Goal: Task Accomplishment & Management: Complete application form

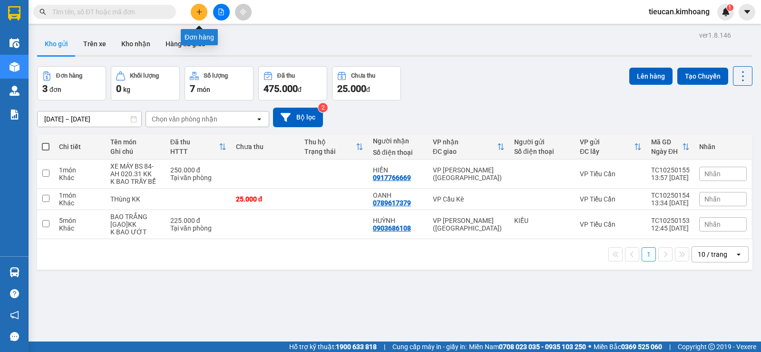
click at [202, 6] on button at bounding box center [199, 12] width 17 height 17
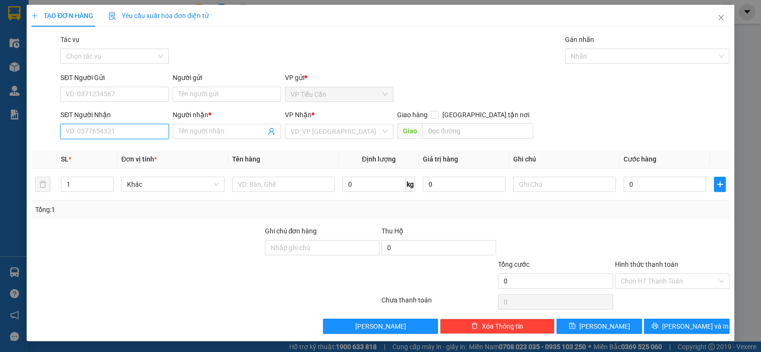
click at [153, 127] on input "SĐT Người Nhận" at bounding box center [114, 131] width 109 height 15
type input "0931797119"
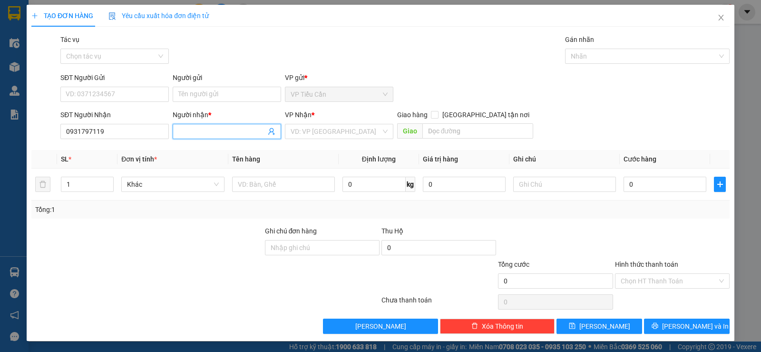
click at [187, 136] on input "Người nhận *" at bounding box center [222, 131] width 88 height 10
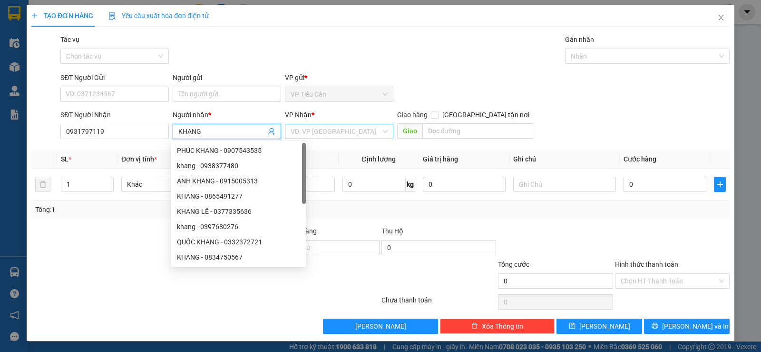
type input "KHANG"
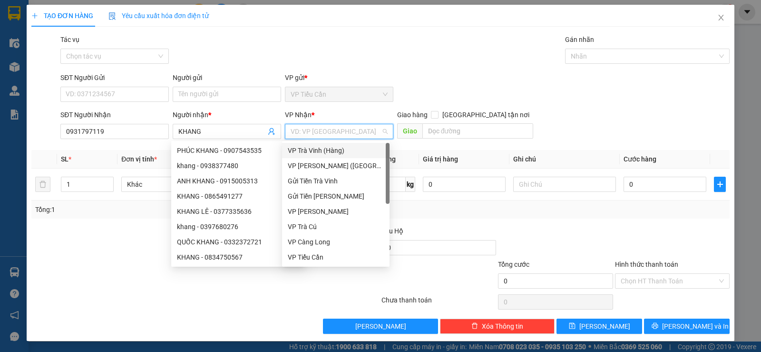
click at [335, 132] on input "search" at bounding box center [336, 131] width 90 height 14
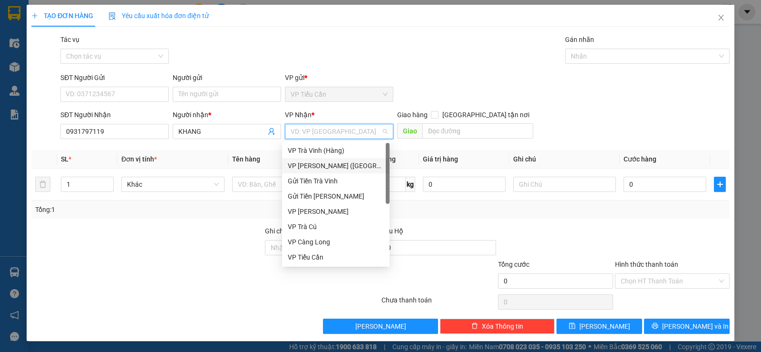
click at [329, 165] on div "VP [PERSON_NAME] ([GEOGRAPHIC_DATA])" at bounding box center [336, 165] width 96 height 10
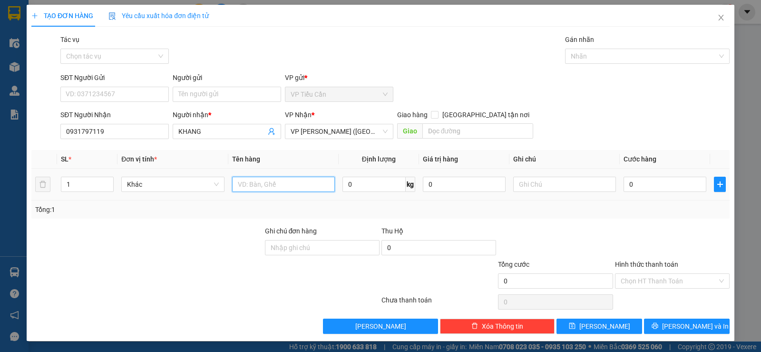
click at [257, 188] on input "text" at bounding box center [283, 184] width 103 height 15
type input "THÙNG KV KK"
click at [624, 186] on input "0" at bounding box center [665, 184] width 83 height 15
type input "4"
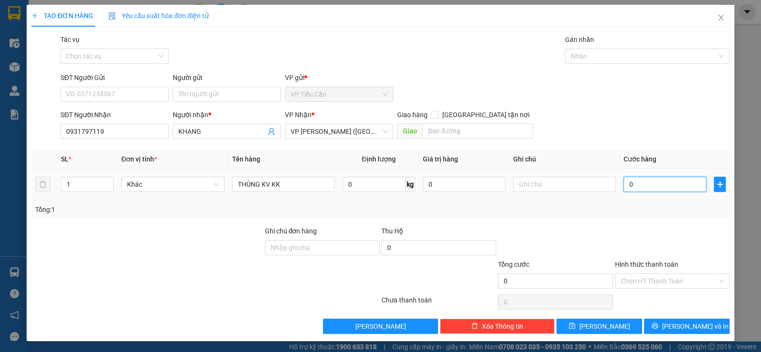
type input "4"
type input "40"
type input "40.000"
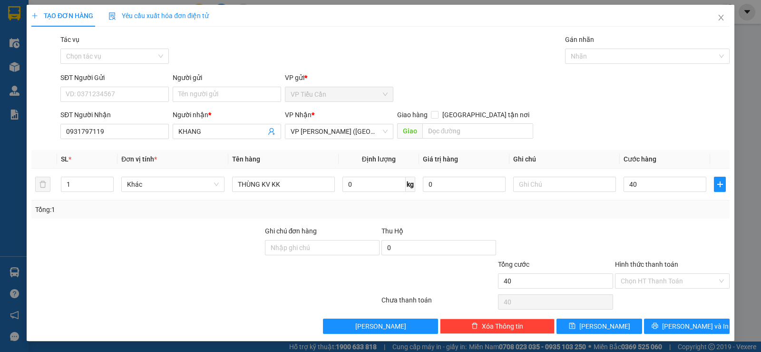
type input "40.000"
click at [616, 221] on div "Transit Pickup Surcharge Ids Transit Deliver Surcharge Ids Transit Deliver Surc…" at bounding box center [380, 183] width 699 height 299
click at [699, 327] on span "[PERSON_NAME] và In" at bounding box center [696, 326] width 67 height 10
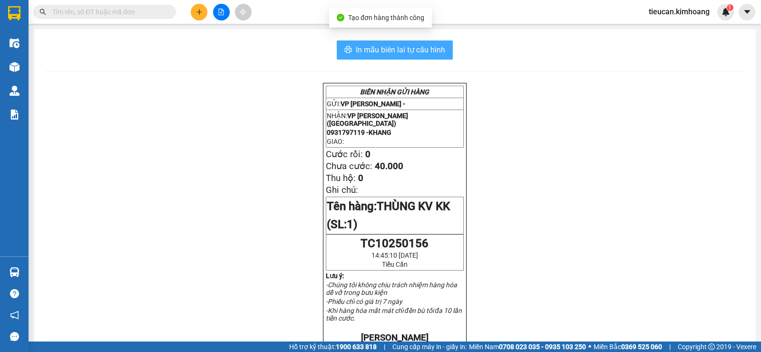
click at [422, 52] on span "In mẫu biên lai tự cấu hình" at bounding box center [400, 50] width 89 height 12
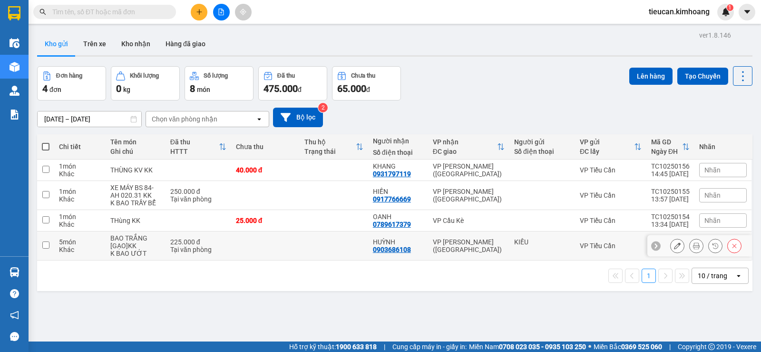
click at [46, 243] on input "checkbox" at bounding box center [45, 244] width 7 height 7
checkbox input "true"
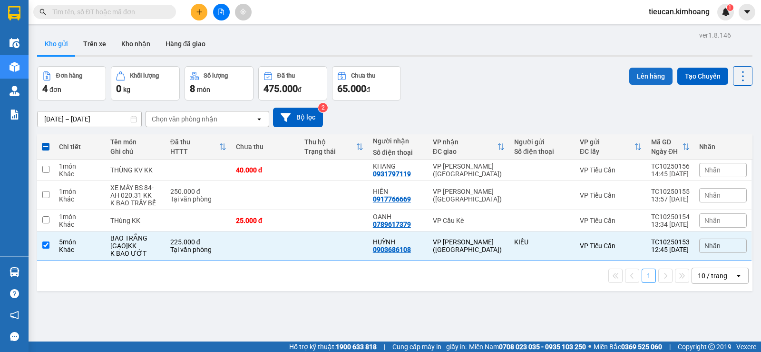
click at [642, 76] on button "Lên hàng" at bounding box center [651, 76] width 43 height 17
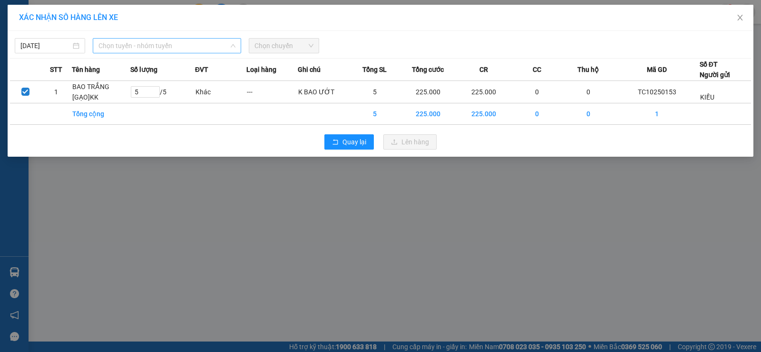
click at [199, 49] on span "Chọn tuyến - nhóm tuyến" at bounding box center [167, 46] width 137 height 14
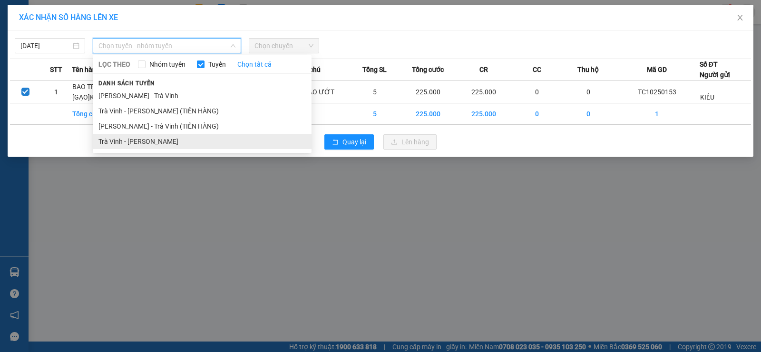
click at [194, 141] on li "Trà Vinh - [PERSON_NAME]" at bounding box center [202, 141] width 219 height 15
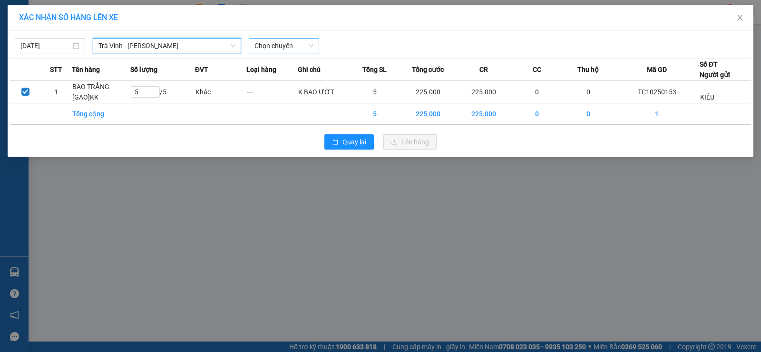
click at [295, 44] on span "Chọn chuyến" at bounding box center [284, 46] width 59 height 14
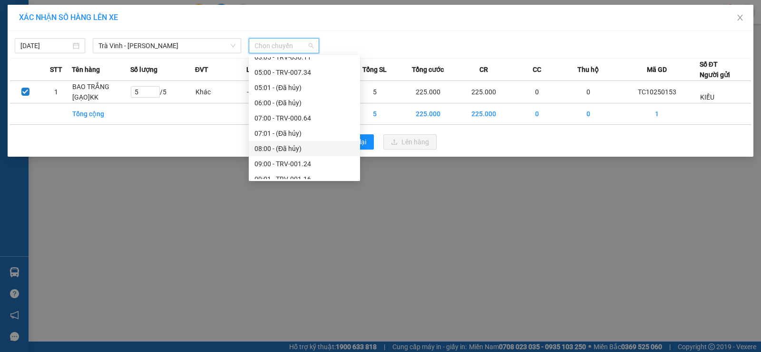
scroll to position [333, 0]
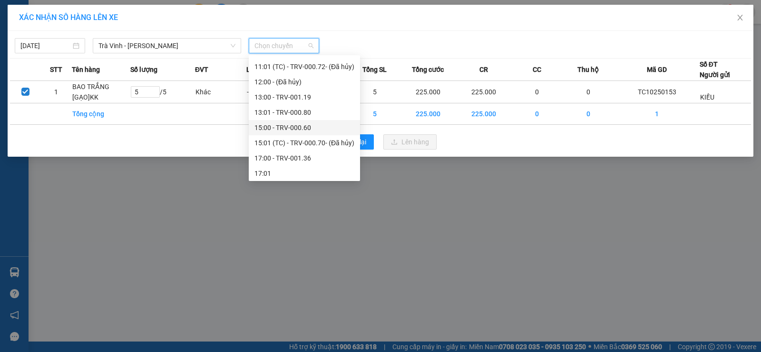
click at [287, 130] on div "15:00 - TRV-000.60" at bounding box center [305, 127] width 100 height 10
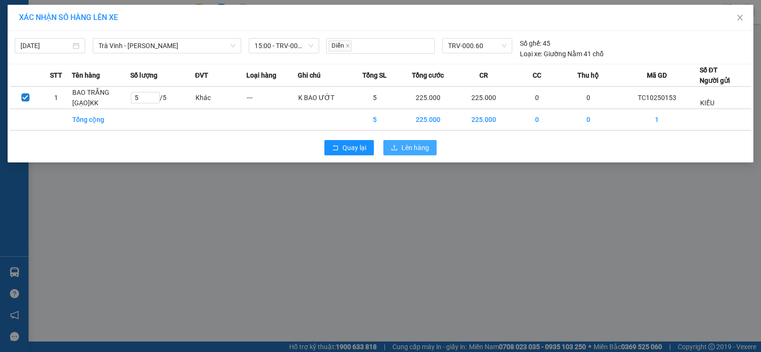
click at [402, 148] on span "Lên hàng" at bounding box center [416, 147] width 28 height 10
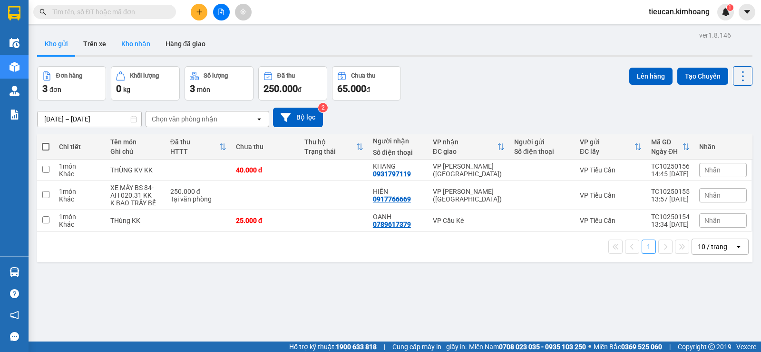
click at [132, 40] on button "Kho nhận" at bounding box center [136, 43] width 44 height 23
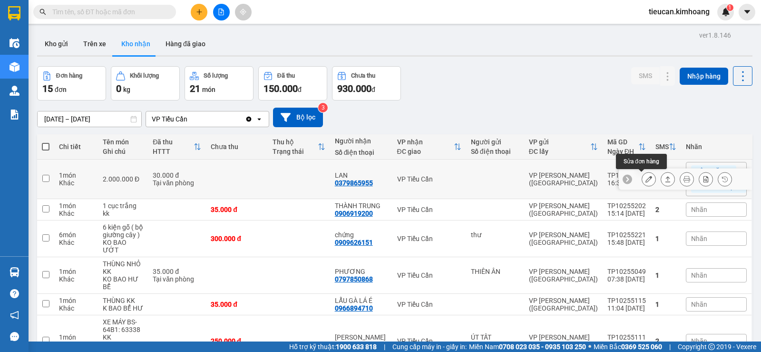
click at [646, 176] on icon at bounding box center [649, 179] width 7 height 7
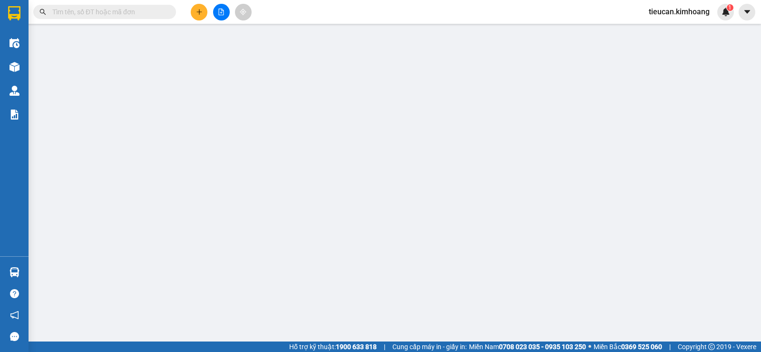
type input "0379865955"
type input "LAN"
type input "30.000"
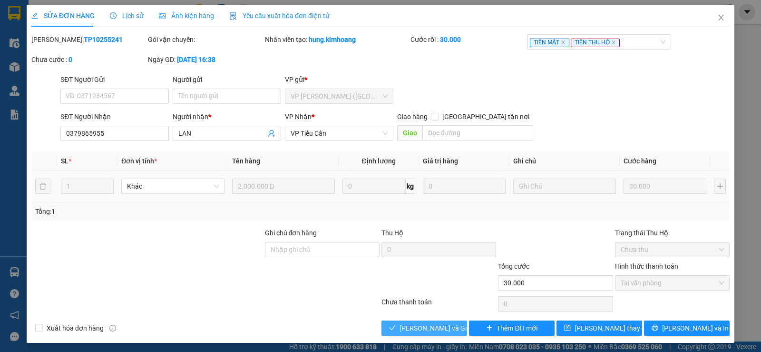
click at [458, 323] on button "Lưu và Giao hàng" at bounding box center [425, 327] width 86 height 15
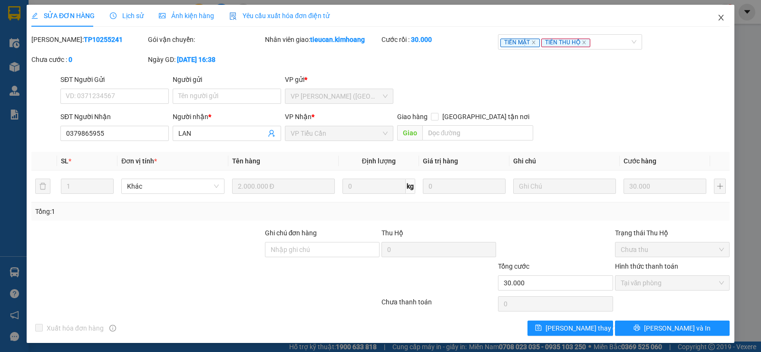
click at [719, 16] on icon "close" at bounding box center [721, 18] width 5 height 6
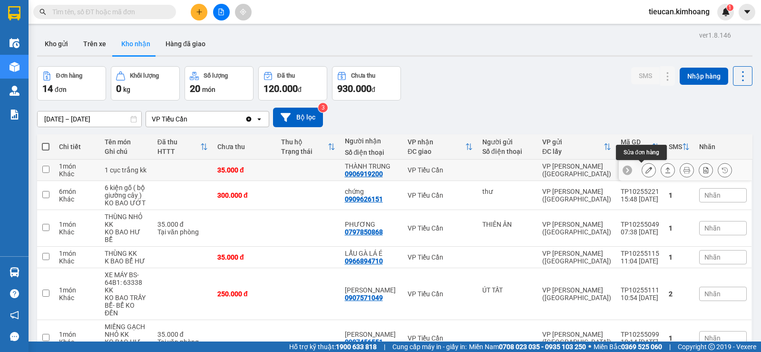
click at [643, 172] on button at bounding box center [649, 170] width 13 height 17
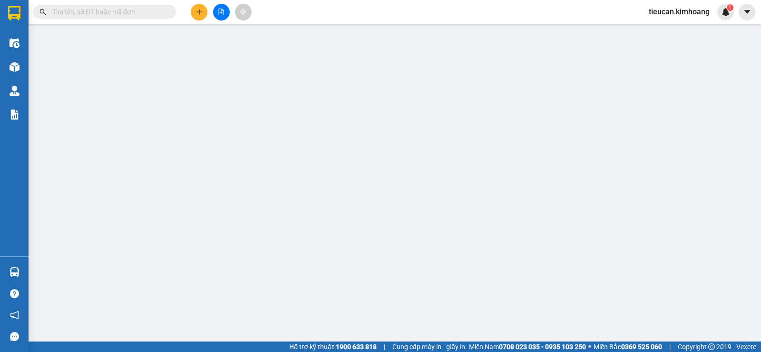
type input "0906919200"
type input "THÀNH TRUNG"
type input "35.000"
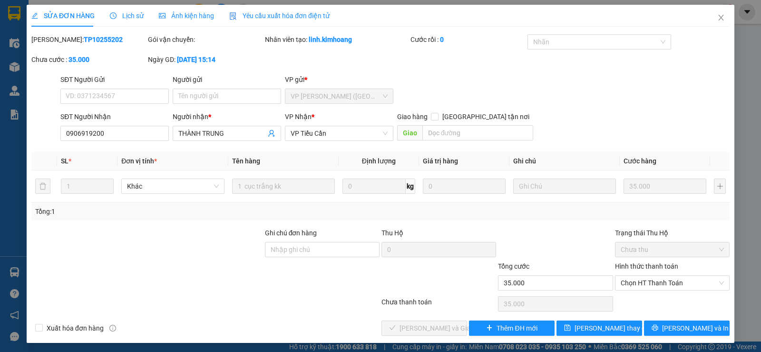
click at [644, 273] on div "Hình thức thanh toán" at bounding box center [672, 268] width 115 height 14
click at [643, 279] on span "Chọn HT Thanh Toán" at bounding box center [672, 283] width 103 height 14
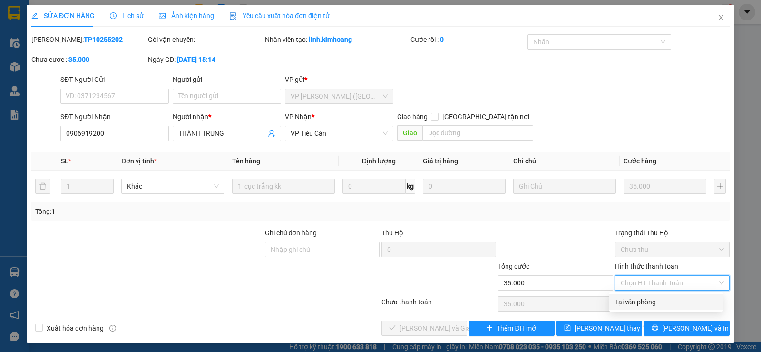
click at [642, 297] on div "Tại văn phòng" at bounding box center [666, 302] width 102 height 10
type input "0"
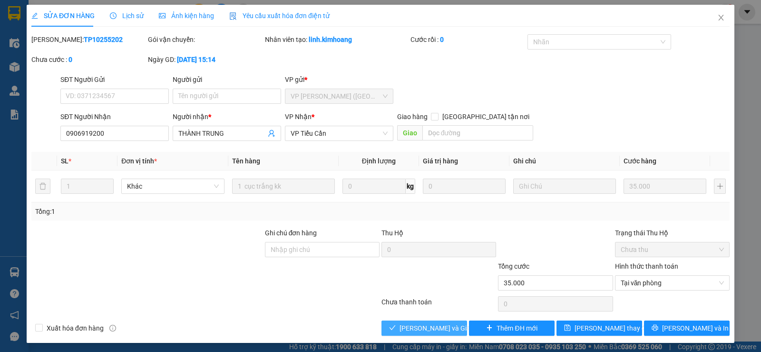
click at [421, 332] on span "Lưu và Giao hàng" at bounding box center [445, 328] width 91 height 10
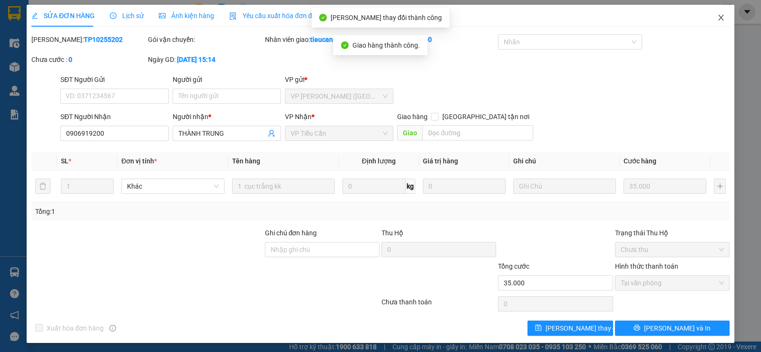
click at [718, 17] on icon "close" at bounding box center [722, 18] width 8 height 8
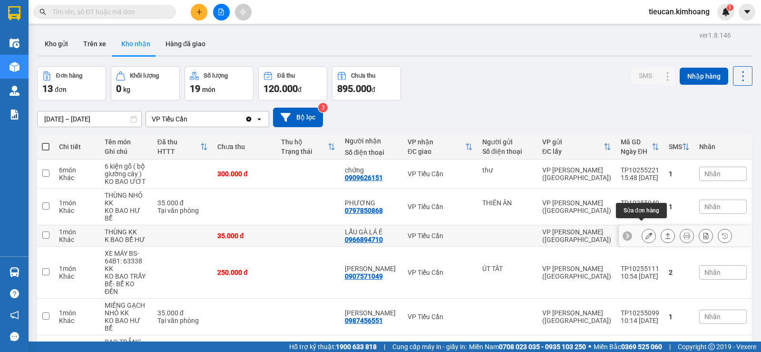
click at [646, 232] on icon at bounding box center [649, 235] width 7 height 7
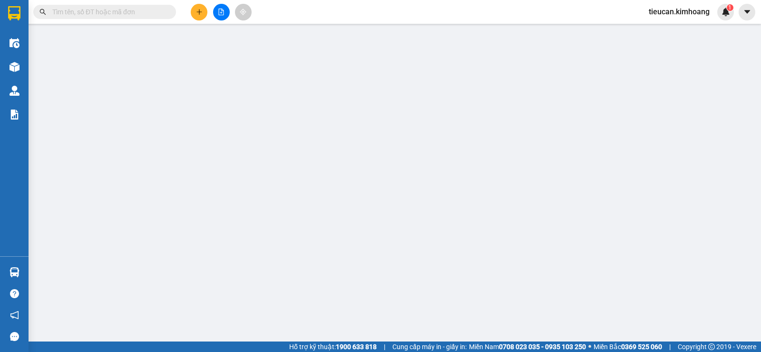
type input "0966894710"
type input "LẨU GÀ LÁ É"
type input "35.000"
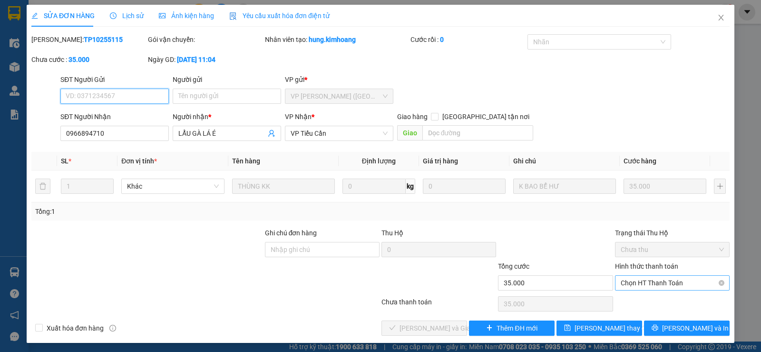
click at [639, 277] on span "Chọn HT Thanh Toán" at bounding box center [672, 283] width 103 height 14
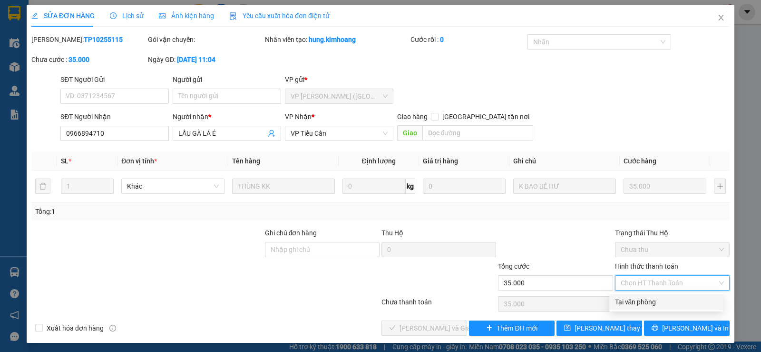
click at [639, 300] on div "Tại văn phòng" at bounding box center [666, 302] width 102 height 10
type input "0"
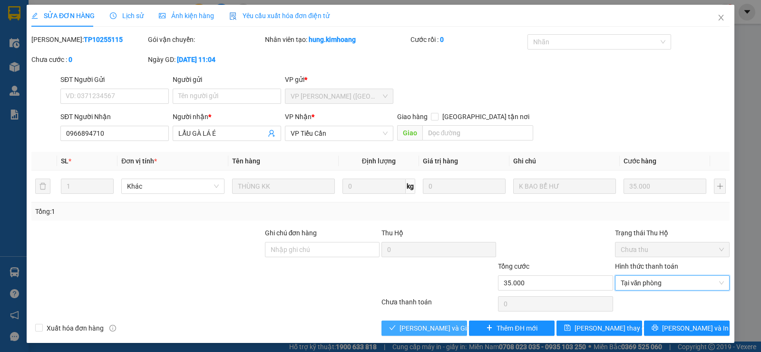
click at [415, 330] on span "Lưu và Giao hàng" at bounding box center [445, 328] width 91 height 10
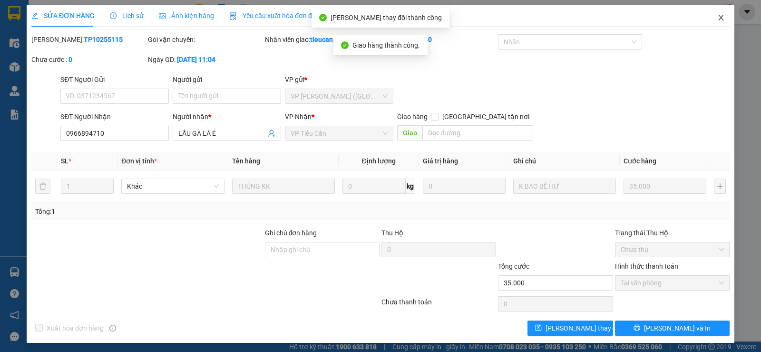
click at [718, 19] on icon "close" at bounding box center [722, 18] width 8 height 8
click at [718, 19] on div "tieucan.kimhoang 1" at bounding box center [688, 12] width 93 height 17
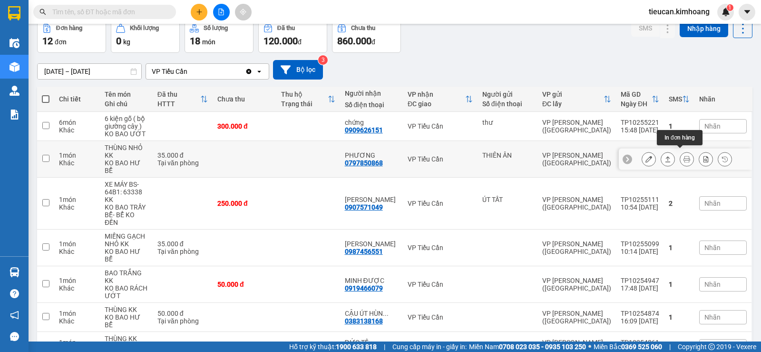
scroll to position [95, 0]
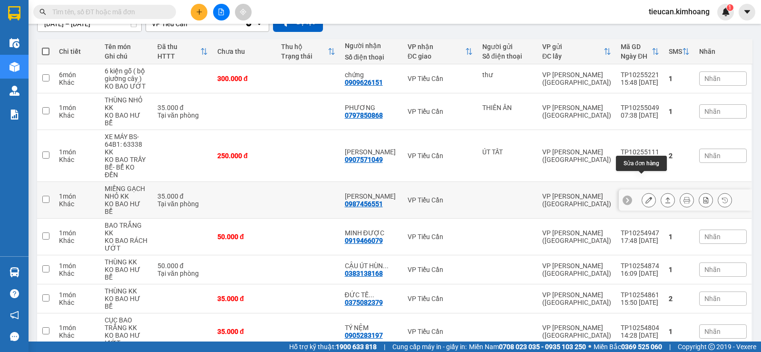
click at [646, 197] on icon at bounding box center [649, 200] width 7 height 7
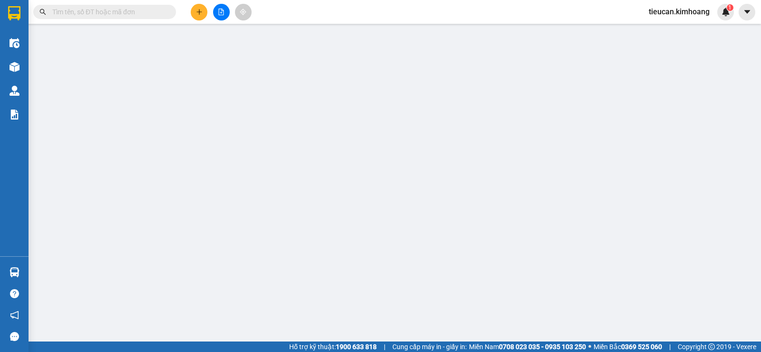
type input "0987456551"
type input "TRẦN KHOAN"
type input "35.000"
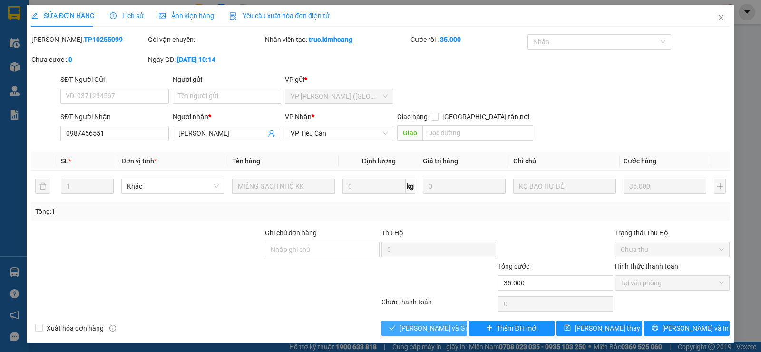
click at [408, 333] on button "Lưu và Giao hàng" at bounding box center [425, 327] width 86 height 15
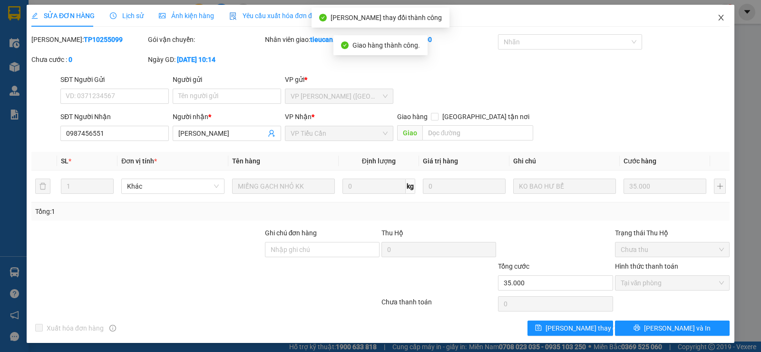
click at [720, 18] on span "Close" at bounding box center [721, 18] width 27 height 27
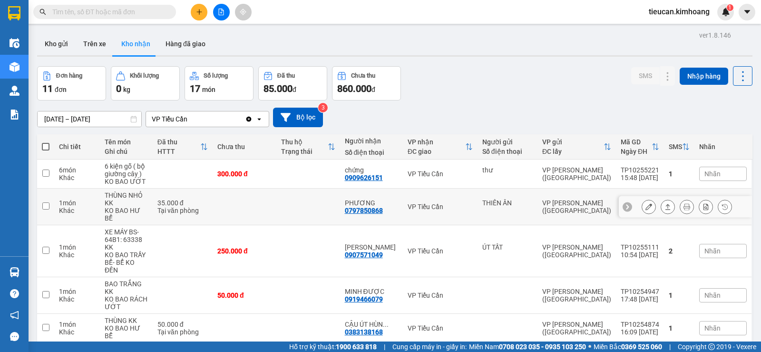
scroll to position [143, 0]
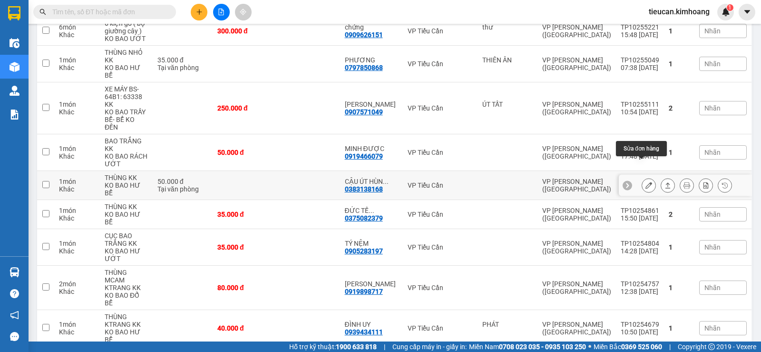
click at [643, 177] on button at bounding box center [649, 185] width 13 height 17
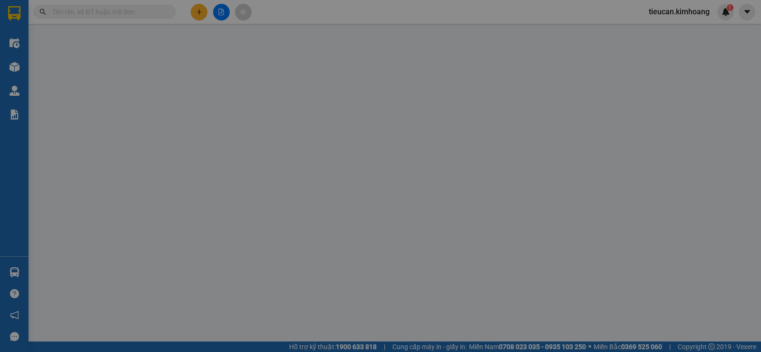
type input "0383138168"
type input "CẬU ÚT HÙNG EM"
type input "50.000"
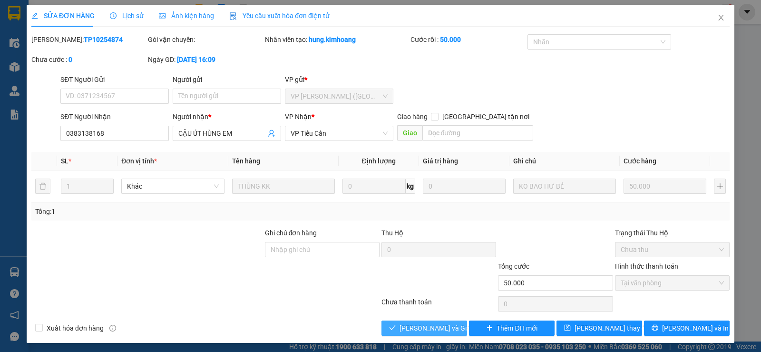
click at [451, 326] on span "Lưu và Giao hàng" at bounding box center [445, 328] width 91 height 10
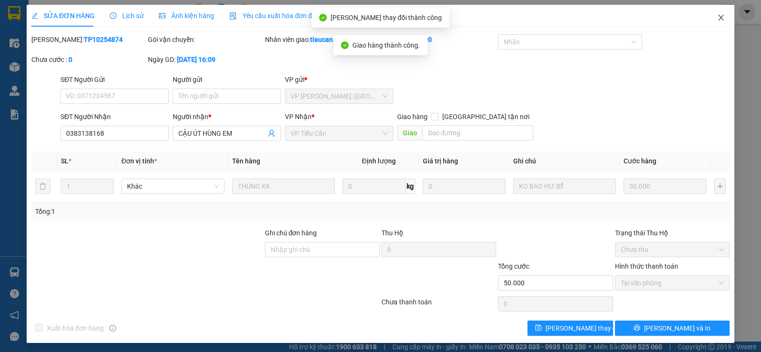
click at [718, 21] on icon "close" at bounding box center [722, 18] width 8 height 8
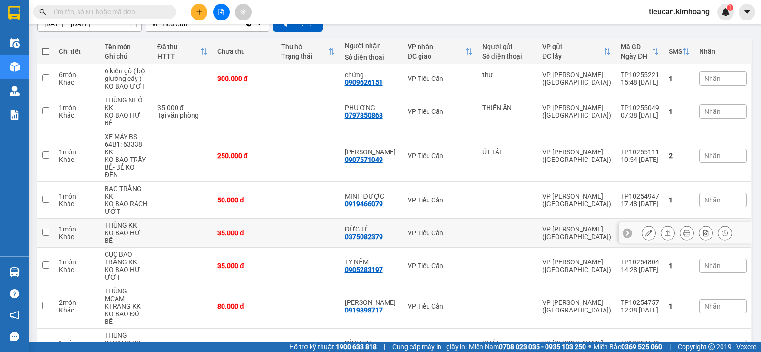
scroll to position [143, 0]
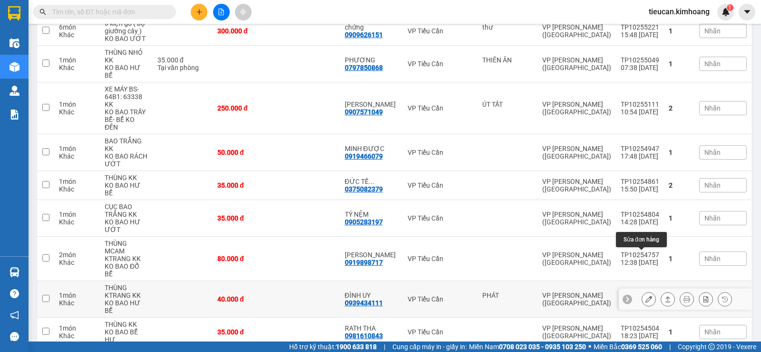
click at [643, 291] on button at bounding box center [649, 299] width 13 height 17
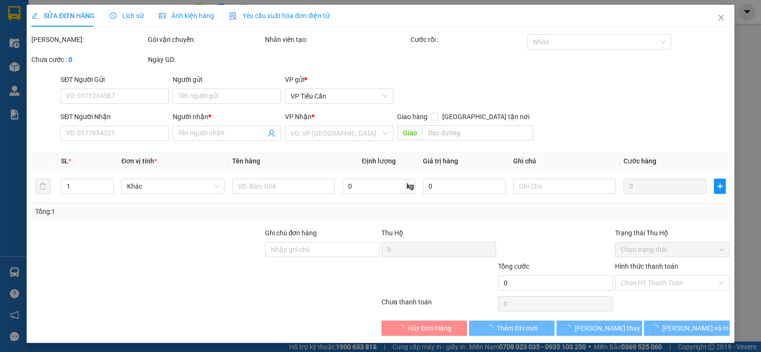
type input "PHÁT"
type input "0939434111"
type input "ĐÌNH UY"
type input "40.000"
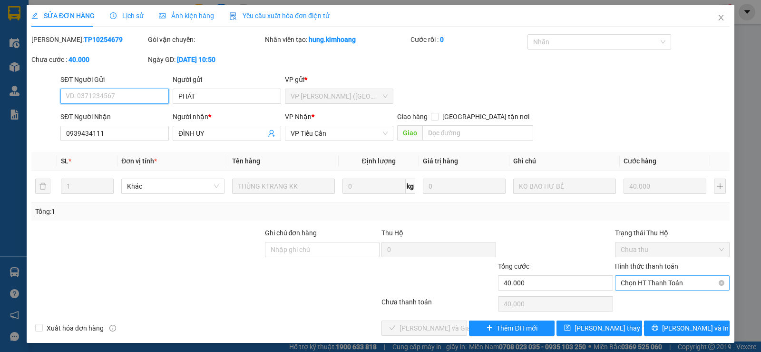
click at [653, 275] on div "Chọn HT Thanh Toán" at bounding box center [672, 282] width 115 height 15
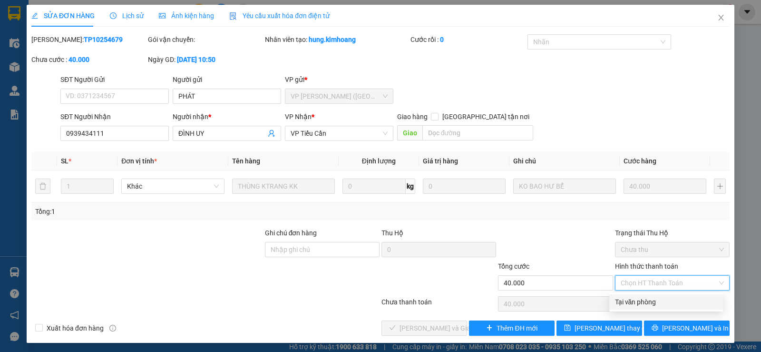
click at [642, 297] on div "Tại văn phòng" at bounding box center [666, 302] width 102 height 10
type input "0"
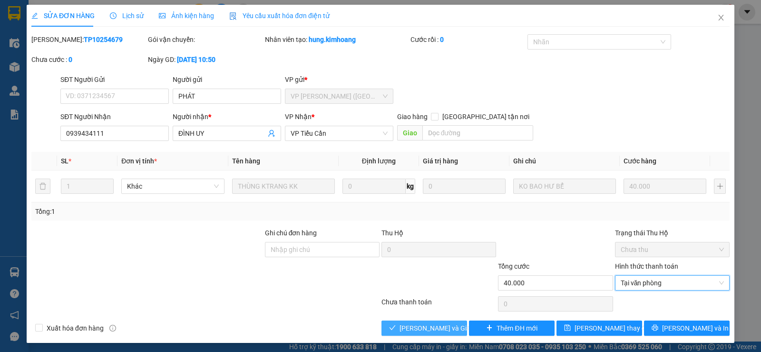
click at [399, 326] on button "Lưu và Giao hàng" at bounding box center [425, 327] width 86 height 15
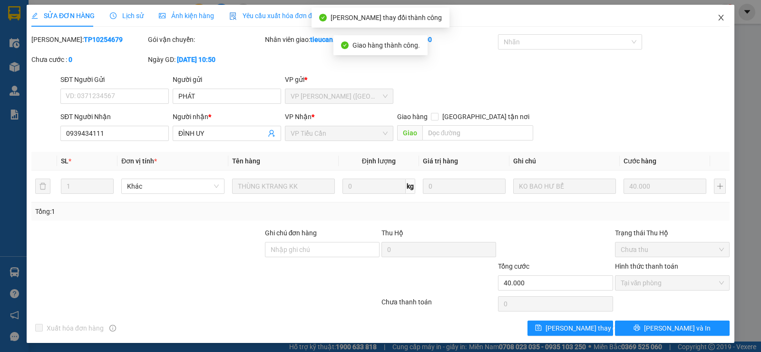
click at [710, 16] on span "Close" at bounding box center [721, 18] width 27 height 27
click at [710, 16] on span "tieucan.kimhoang" at bounding box center [680, 12] width 76 height 12
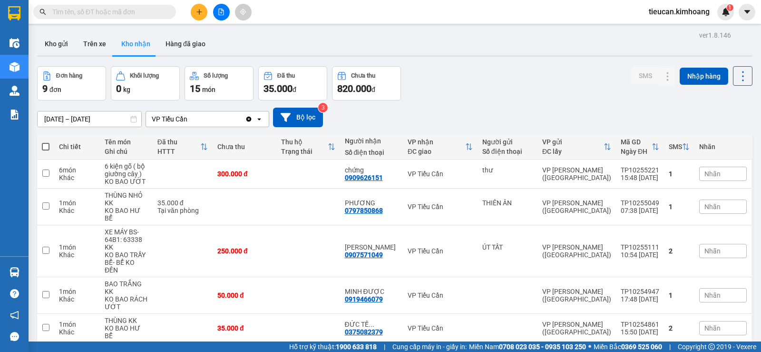
click at [35, 120] on div "ver 1.8.146 Kho gửi Trên xe Kho nhận Hàng đã giao Đơn hàng 9 đơn Khối lượng 0 k…" at bounding box center [394, 272] width 723 height 487
click at [42, 119] on input "[DATE] – [DATE]" at bounding box center [90, 118] width 104 height 15
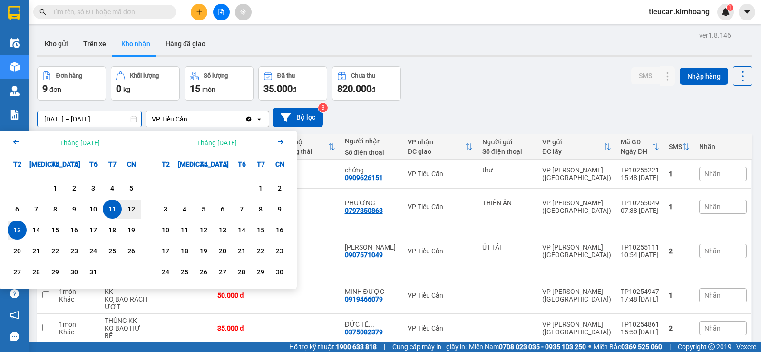
click at [18, 142] on icon "Previous month." at bounding box center [16, 141] width 6 height 5
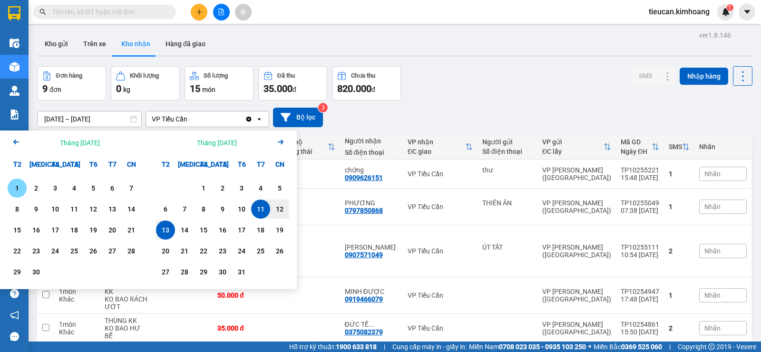
click at [12, 191] on div "1" at bounding box center [16, 187] width 13 height 11
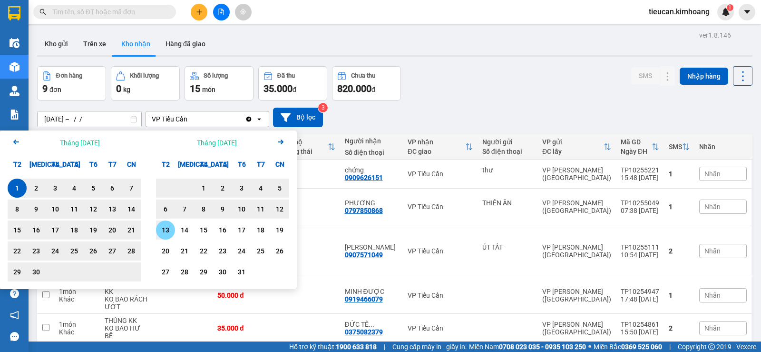
click at [168, 227] on div "13" at bounding box center [165, 229] width 13 height 11
type input "01/09/2025 – 13/10/2025"
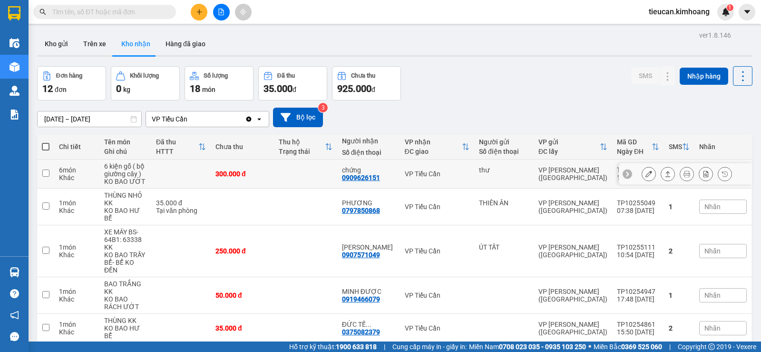
scroll to position [198, 0]
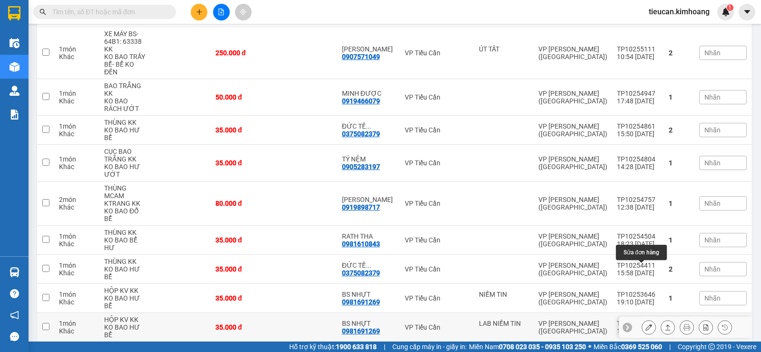
click at [646, 324] on icon at bounding box center [649, 327] width 7 height 7
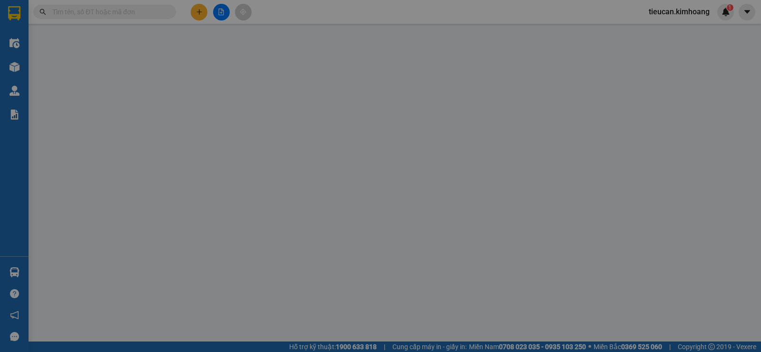
type input "LAB NIỀM TIN"
type input "0981691269"
type input "BS NHỰT"
type input "35.000"
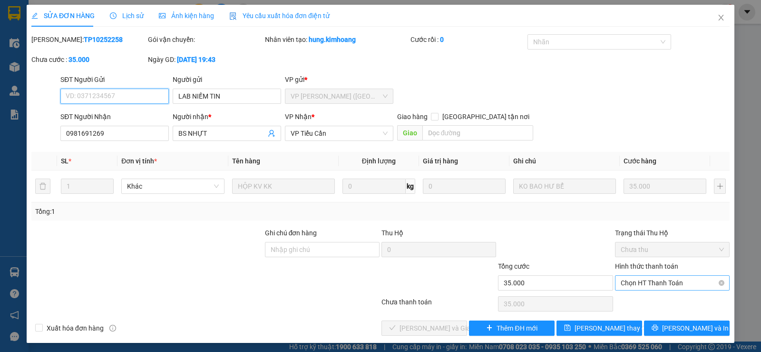
click at [636, 283] on span "Chọn HT Thanh Toán" at bounding box center [672, 283] width 103 height 14
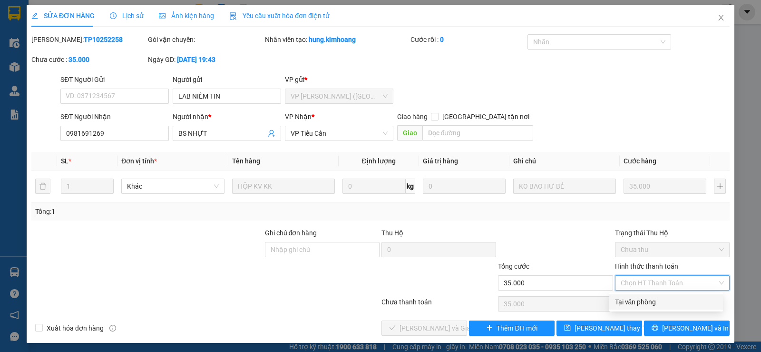
click at [632, 299] on div "Tại văn phòng" at bounding box center [666, 302] width 102 height 10
type input "0"
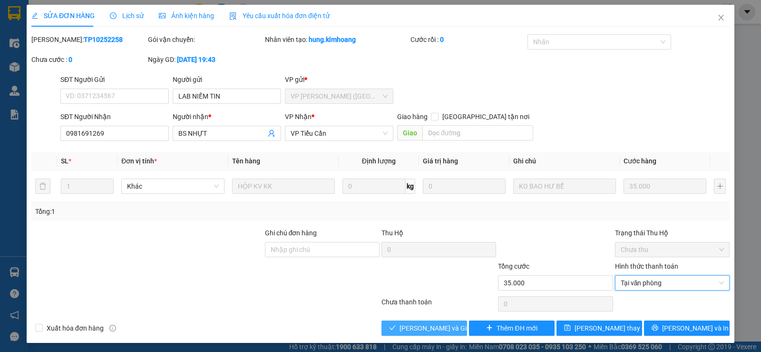
click at [443, 326] on span "Lưu và Giao hàng" at bounding box center [445, 328] width 91 height 10
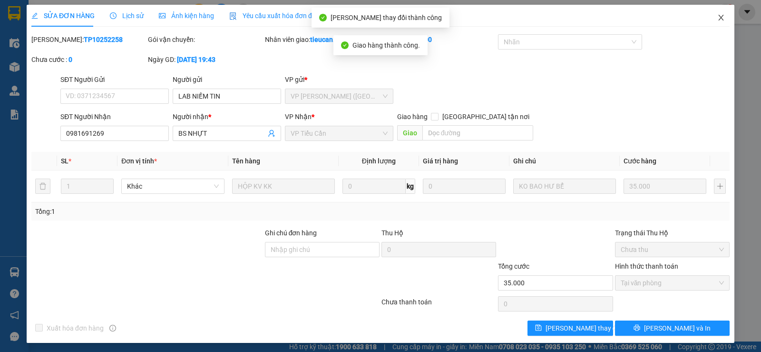
click at [717, 12] on span "Close" at bounding box center [721, 18] width 27 height 27
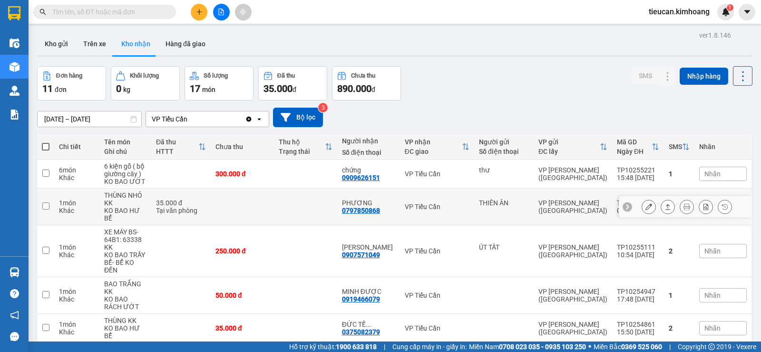
scroll to position [177, 0]
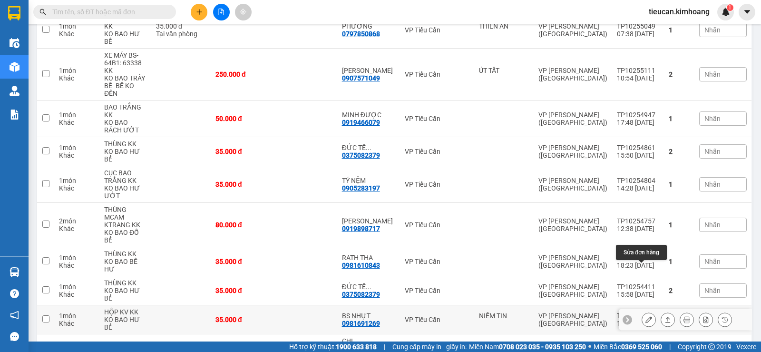
click at [643, 311] on button at bounding box center [649, 319] width 13 height 17
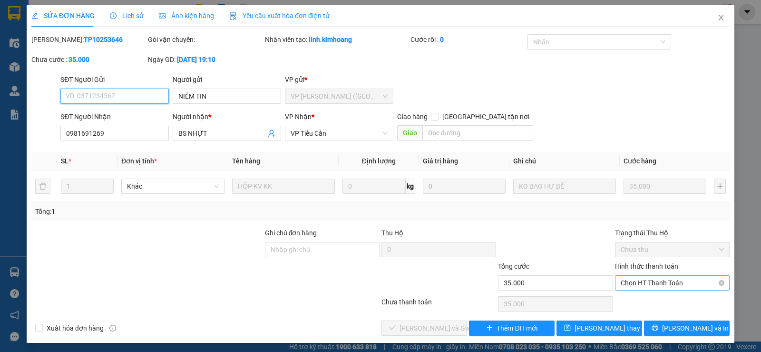
click at [644, 276] on span "Chọn HT Thanh Toán" at bounding box center [672, 283] width 103 height 14
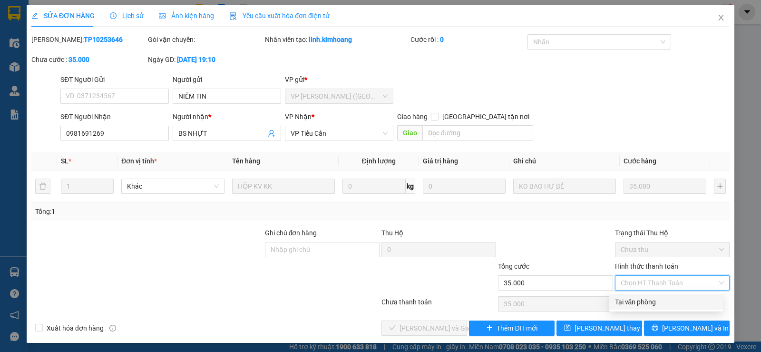
click at [640, 297] on div "Tại văn phòng" at bounding box center [666, 302] width 102 height 10
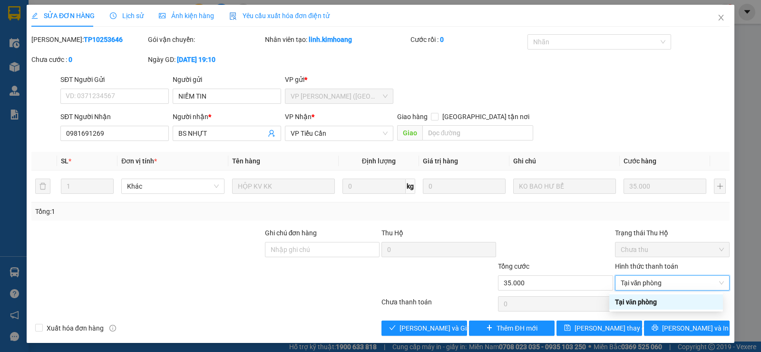
type input "0"
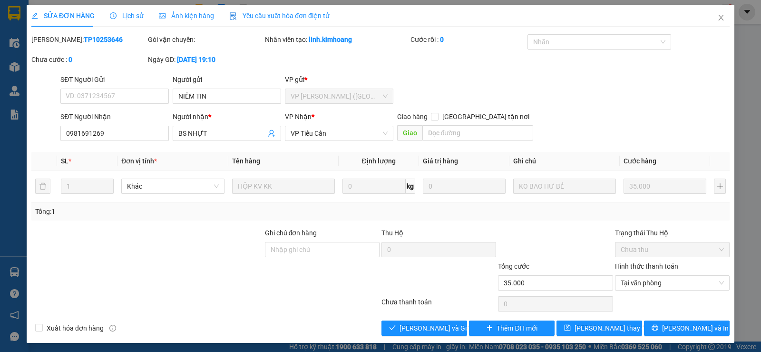
click at [430, 319] on div "Total Paid Fee 0 Total UnPaid Fee 35.000 Cash Collection Total Fee Mã ĐH: TP102…" at bounding box center [380, 184] width 699 height 301
click at [451, 326] on span "Lưu và Giao hàng" at bounding box center [445, 328] width 91 height 10
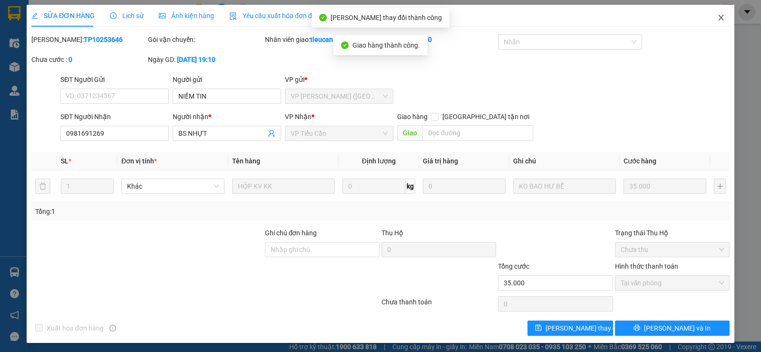
click at [714, 12] on span "Close" at bounding box center [721, 18] width 27 height 27
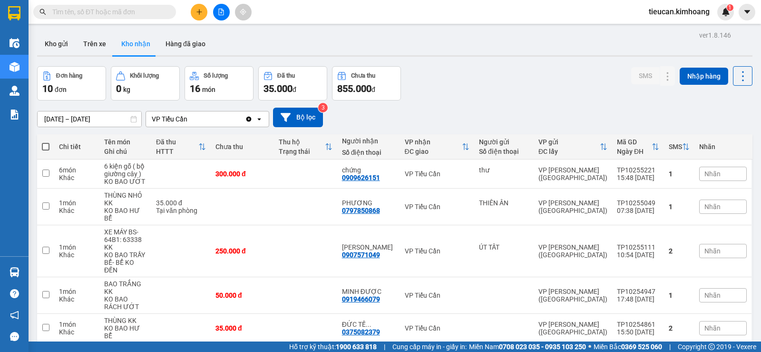
click at [157, 11] on input "text" at bounding box center [108, 12] width 112 height 10
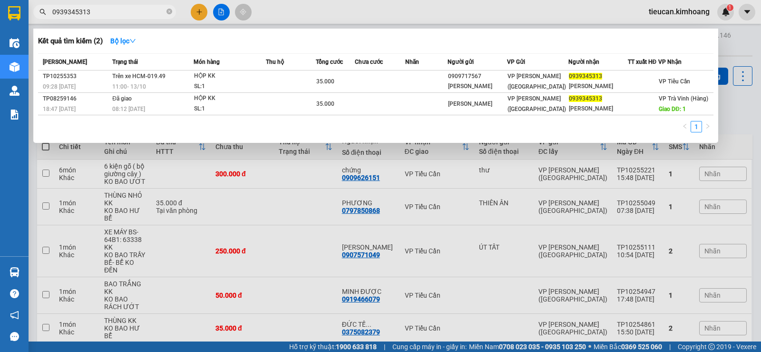
type input "0939345313"
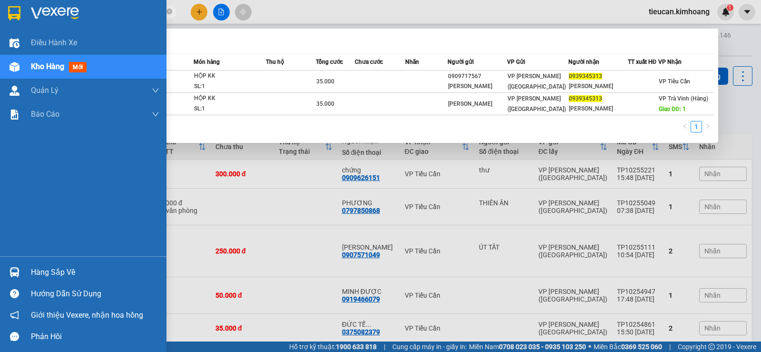
click at [54, 268] on div "Hàng sắp về" at bounding box center [95, 272] width 129 height 14
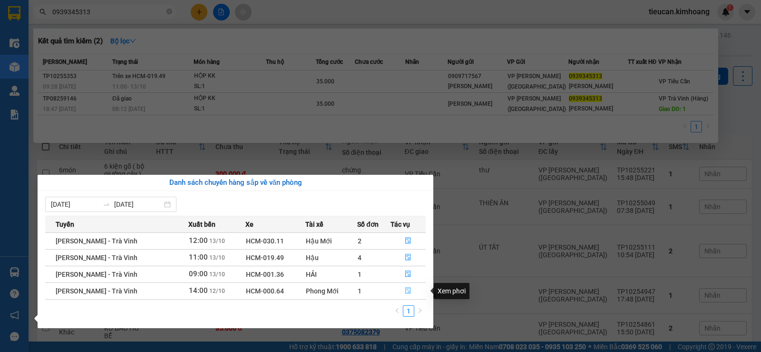
click at [409, 294] on icon "file-done" at bounding box center [408, 290] width 6 height 7
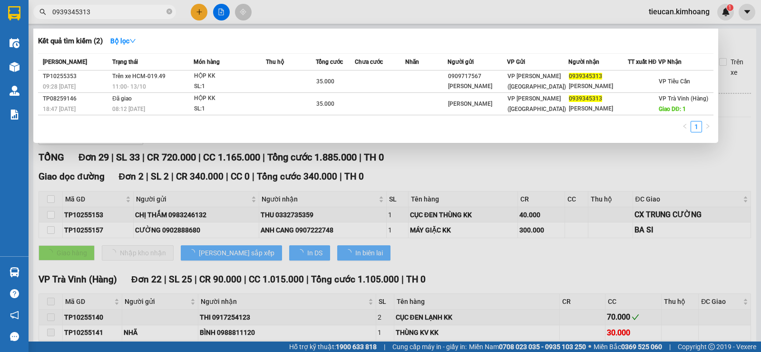
type input "12/10/2025"
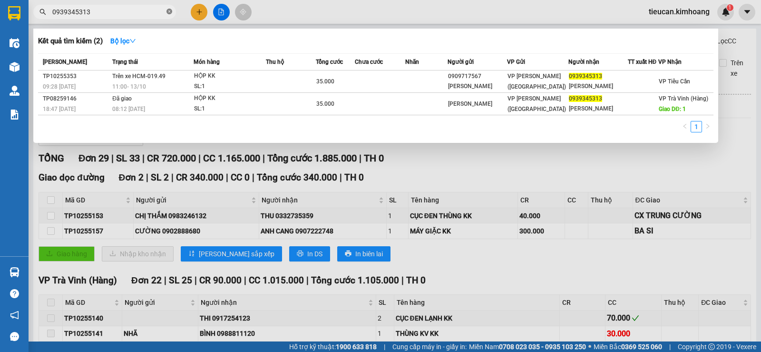
click at [171, 11] on icon "close-circle" at bounding box center [170, 12] width 6 height 6
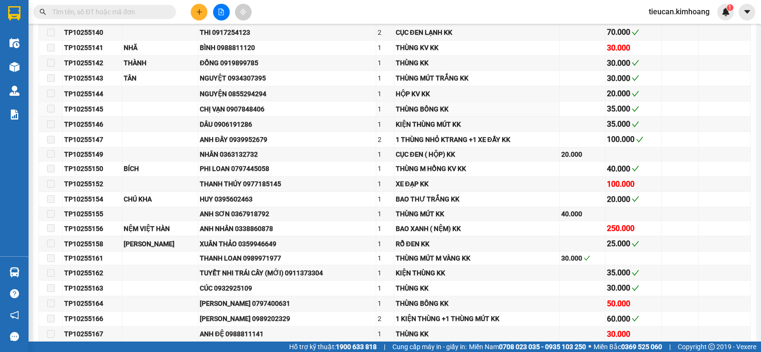
scroll to position [619, 0]
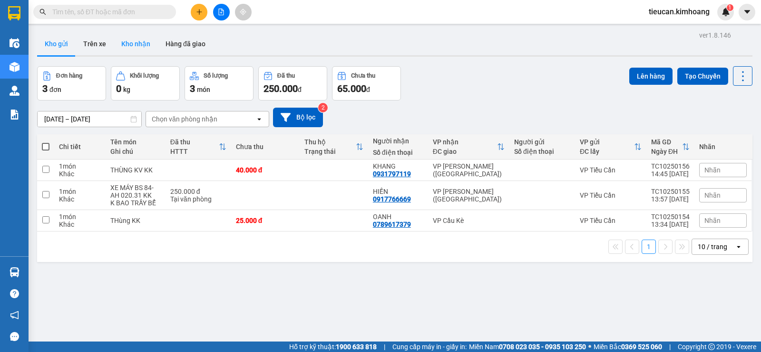
click at [139, 41] on button "Kho nhận" at bounding box center [136, 43] width 44 height 23
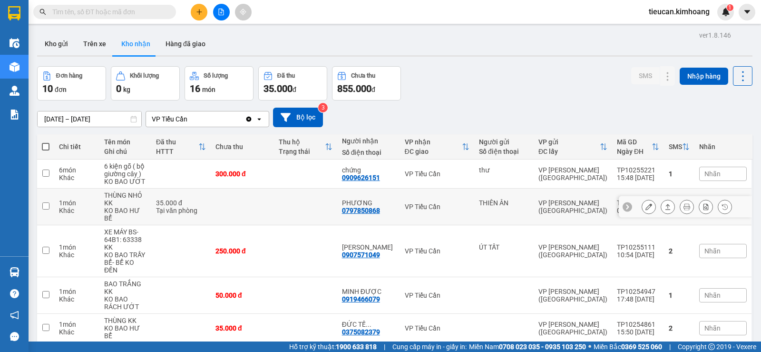
click at [114, 32] on button "Kho nhận" at bounding box center [136, 43] width 44 height 23
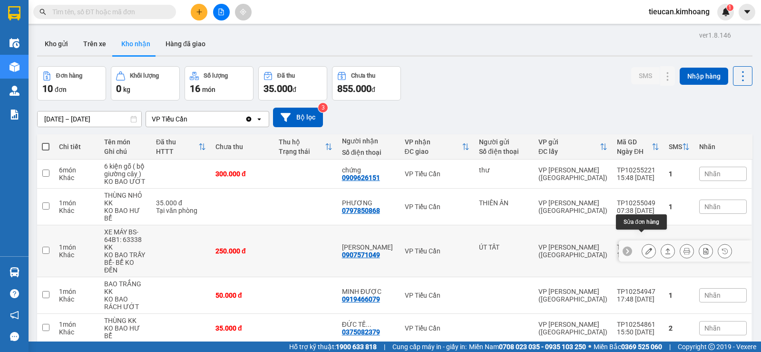
click at [646, 247] on icon at bounding box center [649, 250] width 7 height 7
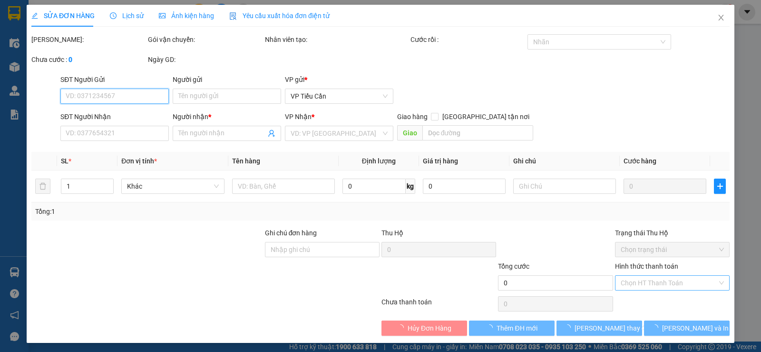
type input "ÚT TẤT"
type input "0907571049"
type input "[PERSON_NAME]"
type input "250.000"
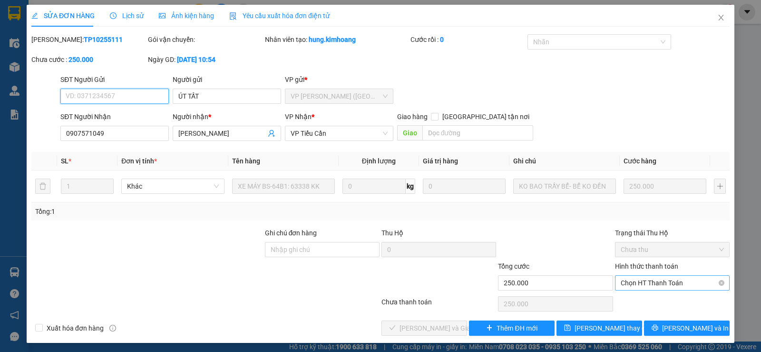
click at [652, 284] on span "Chọn HT Thanh Toán" at bounding box center [672, 283] width 103 height 14
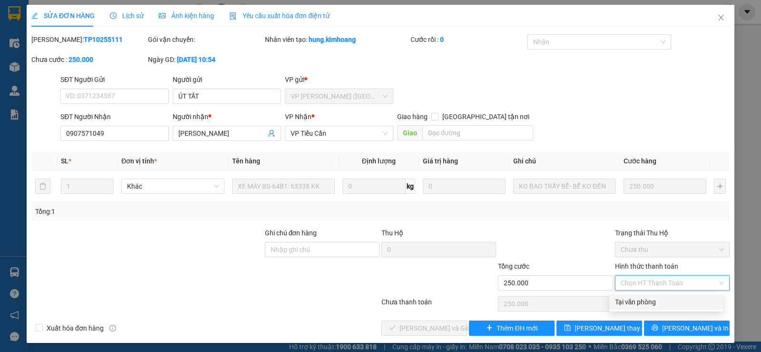
click at [644, 297] on div "Tại văn phòng" at bounding box center [666, 302] width 102 height 10
type input "0"
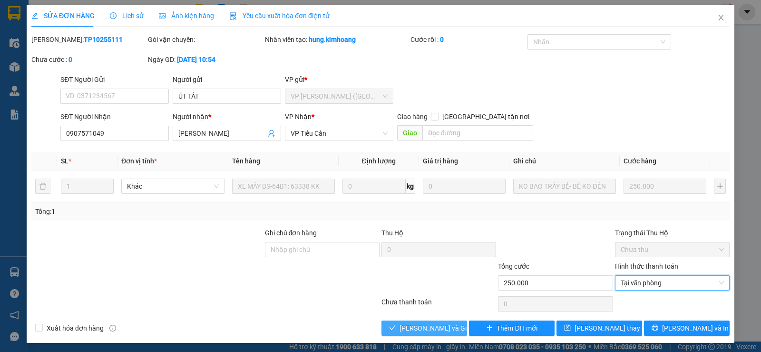
click at [450, 329] on span "[PERSON_NAME] và Giao hàng" at bounding box center [445, 328] width 91 height 10
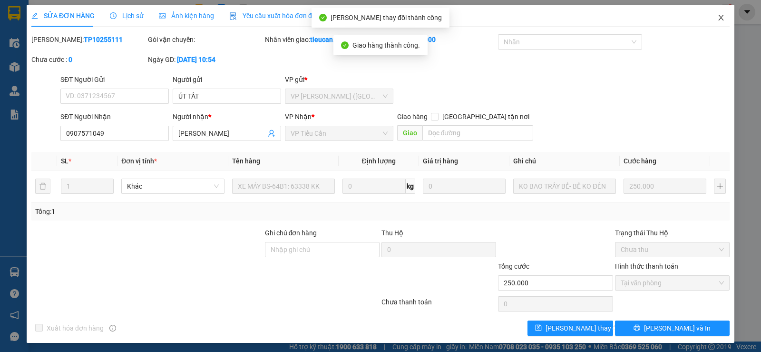
click at [712, 12] on span "Close" at bounding box center [721, 18] width 27 height 27
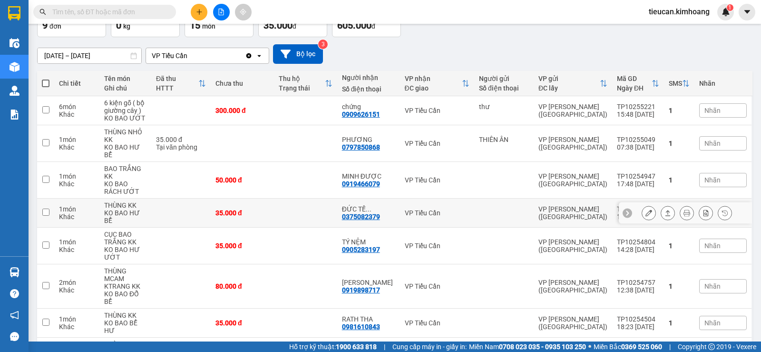
scroll to position [16, 0]
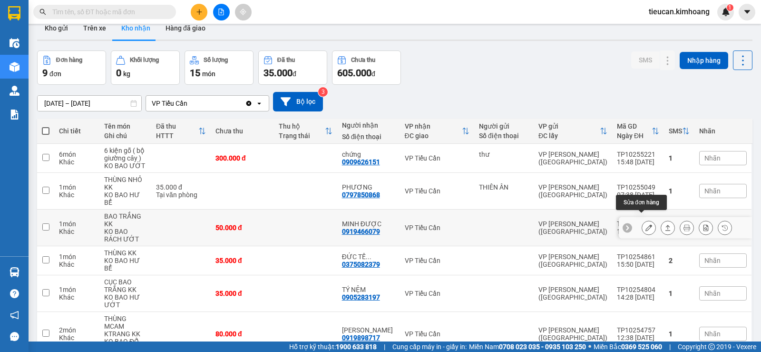
click at [643, 219] on button at bounding box center [649, 227] width 13 height 17
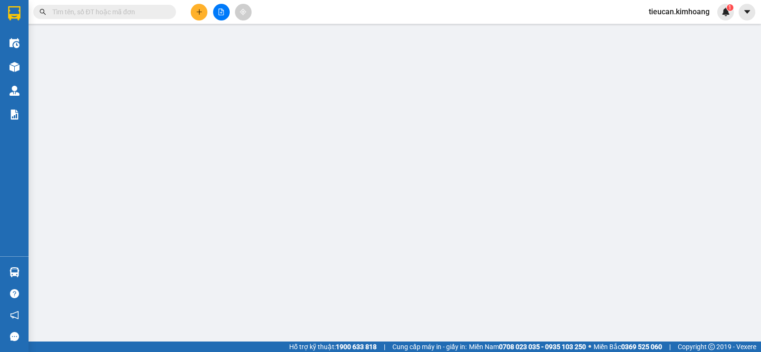
type input "0919466079"
type input "MINH ĐƯỢC"
type input "50.000"
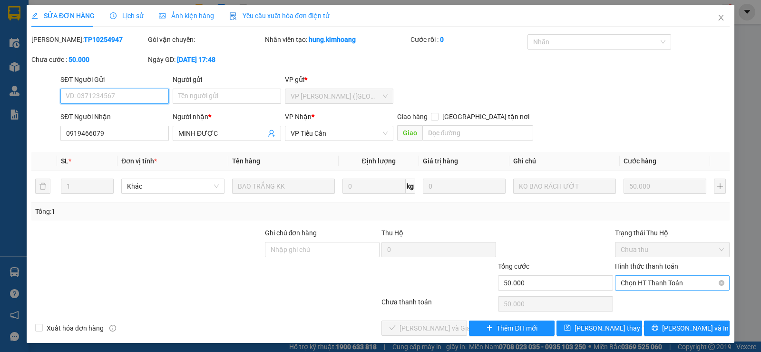
click at [645, 280] on span "Chọn HT Thanh Toán" at bounding box center [672, 283] width 103 height 14
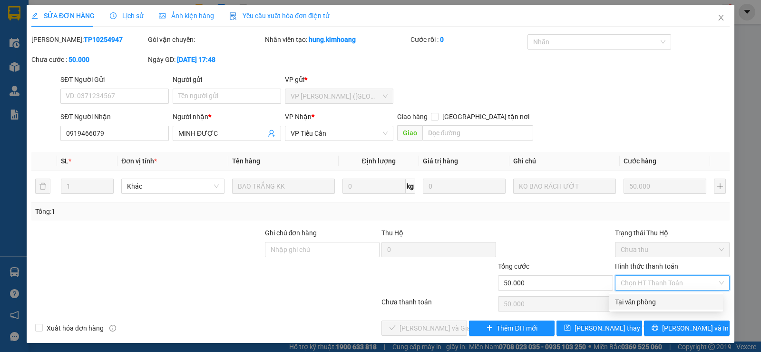
click at [635, 301] on div "Tại văn phòng" at bounding box center [666, 302] width 102 height 10
type input "0"
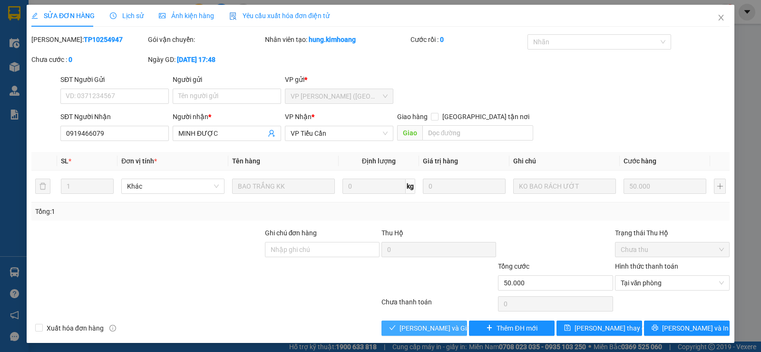
click at [399, 326] on button "[PERSON_NAME] và Giao hàng" at bounding box center [425, 327] width 86 height 15
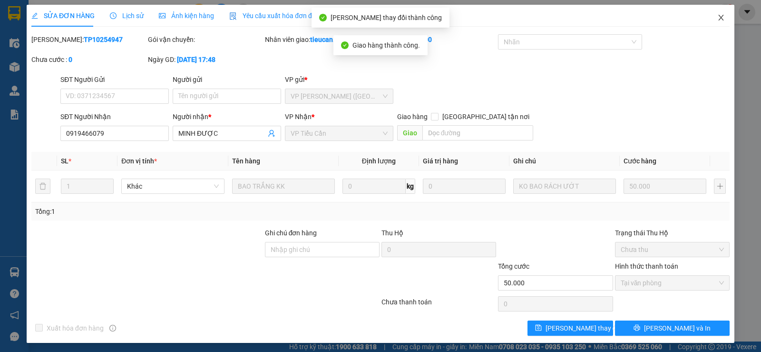
click at [718, 16] on icon "close" at bounding box center [722, 18] width 8 height 8
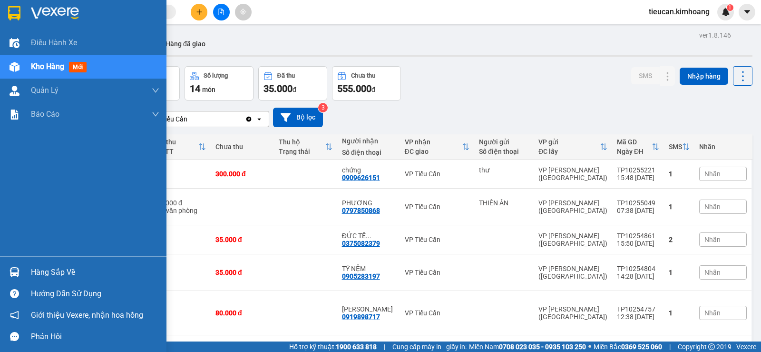
click at [54, 267] on div "Hàng sắp về" at bounding box center [95, 272] width 129 height 14
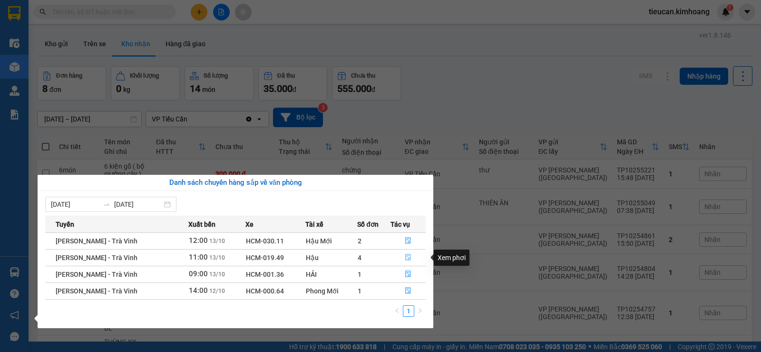
click at [406, 257] on icon "file-done" at bounding box center [408, 257] width 7 height 7
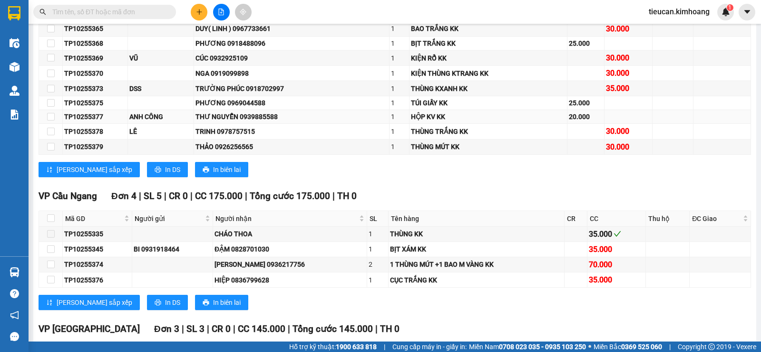
scroll to position [952, 0]
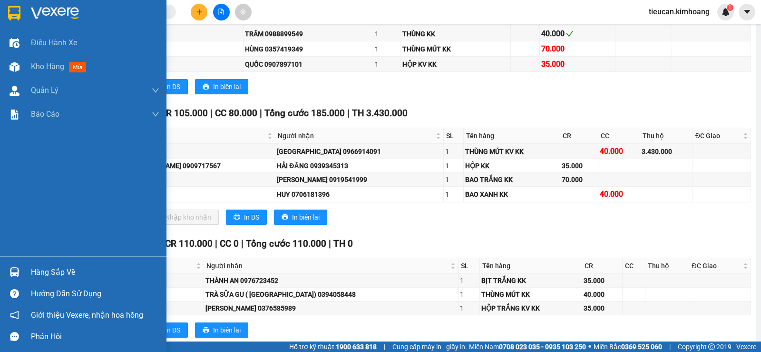
click at [36, 269] on div "Hàng sắp về" at bounding box center [95, 272] width 129 height 14
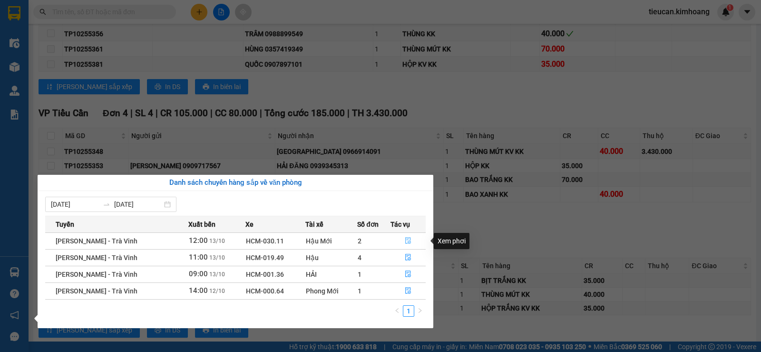
click at [407, 237] on icon "file-done" at bounding box center [408, 240] width 6 height 7
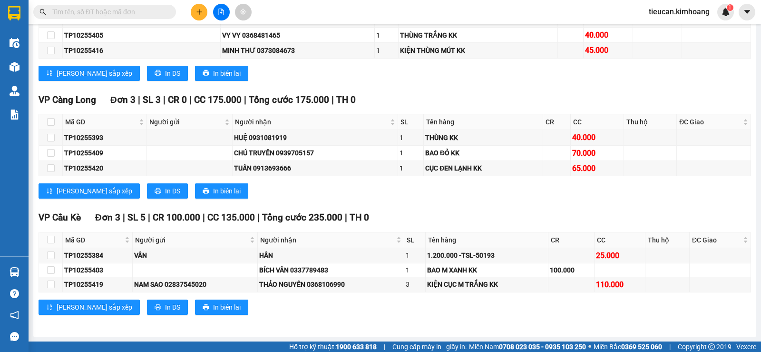
scroll to position [737, 0]
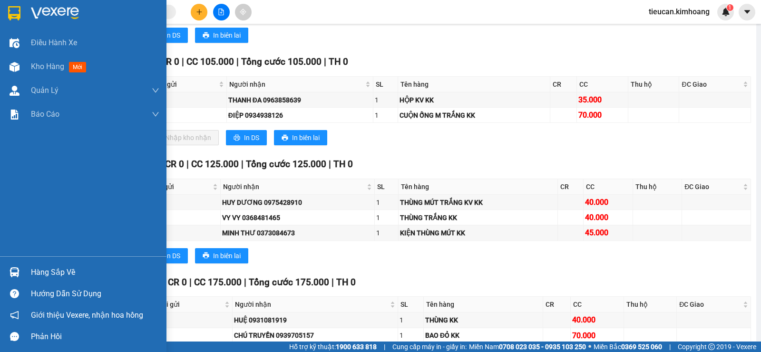
click at [67, 280] on div "Hàng sắp về" at bounding box center [83, 271] width 167 height 21
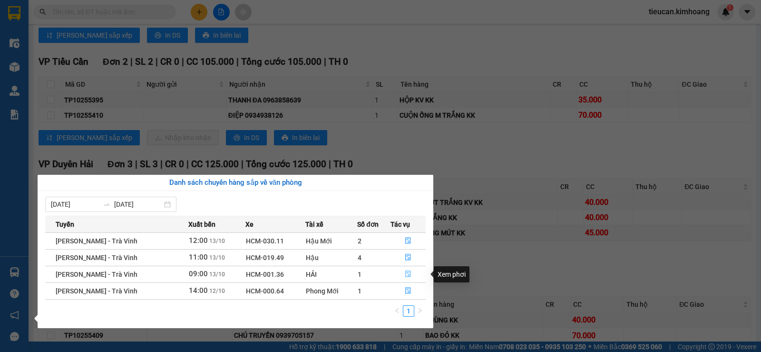
click at [408, 271] on icon "file-done" at bounding box center [408, 273] width 7 height 7
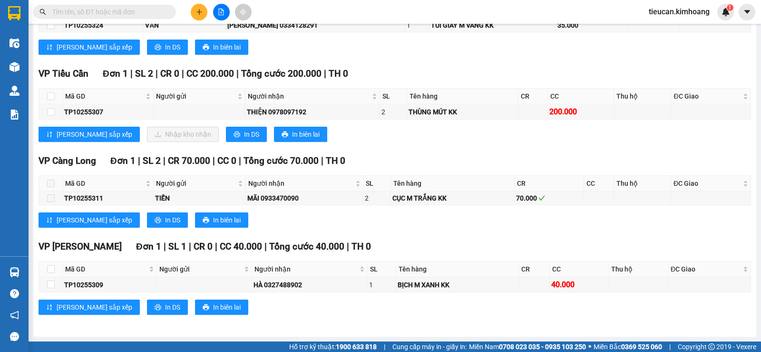
scroll to position [603, 0]
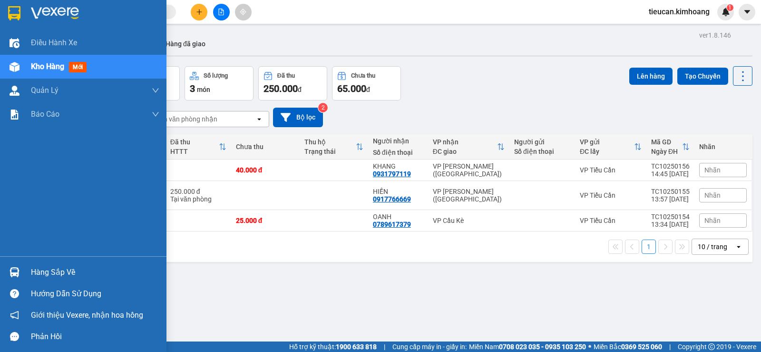
click at [28, 275] on div "Hàng sắp về" at bounding box center [83, 271] width 167 height 21
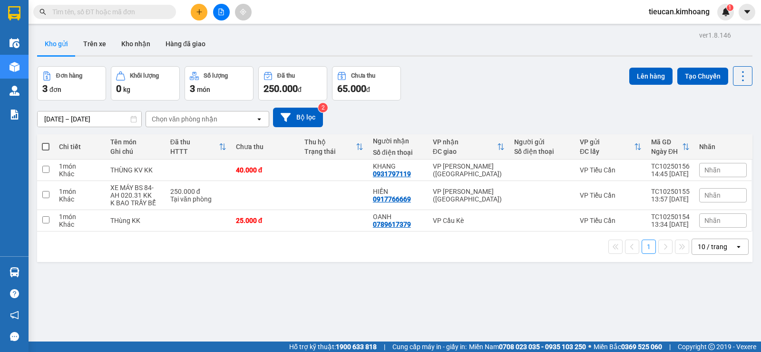
click at [494, 274] on section "Kết quả tìm kiếm ( 0 ) Bộ lọc No Data tieucan.kimhoang 1 Điều hành xe Kho hàng …" at bounding box center [380, 176] width 761 height 352
click at [50, 144] on th at bounding box center [45, 146] width 17 height 25
click at [44, 148] on span at bounding box center [46, 147] width 8 height 8
click at [46, 142] on input "checkbox" at bounding box center [46, 142] width 0 height 0
checkbox input "true"
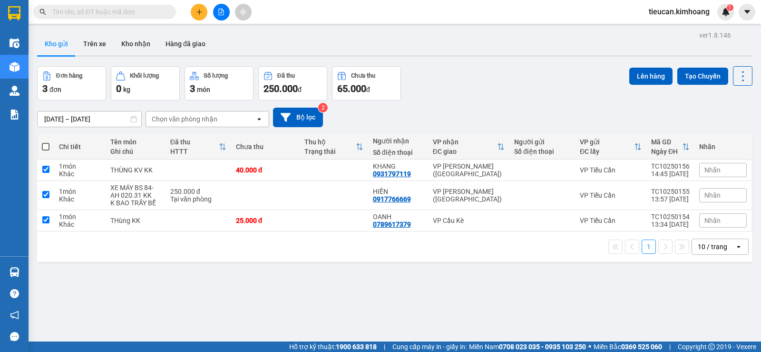
checkbox input "true"
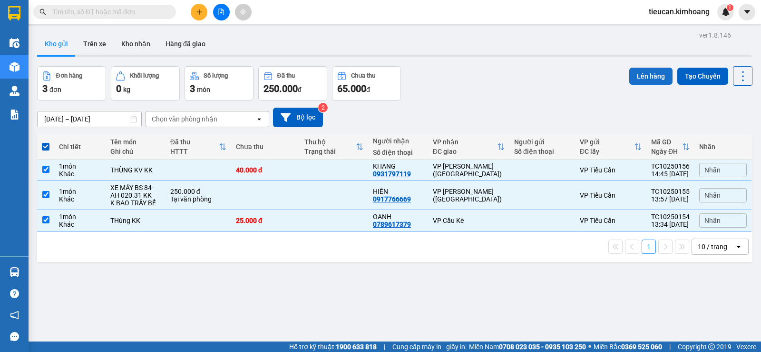
click at [631, 79] on button "Lên hàng" at bounding box center [651, 76] width 43 height 17
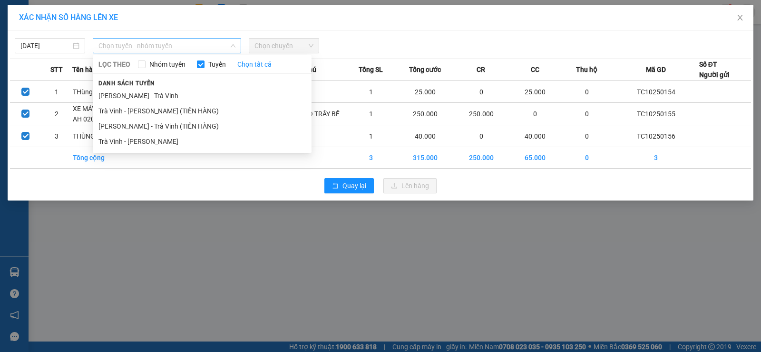
click at [200, 42] on span "Chọn tuyến - nhóm tuyến" at bounding box center [167, 46] width 137 height 14
click at [171, 139] on li "Trà Vinh - [PERSON_NAME]" at bounding box center [202, 141] width 219 height 15
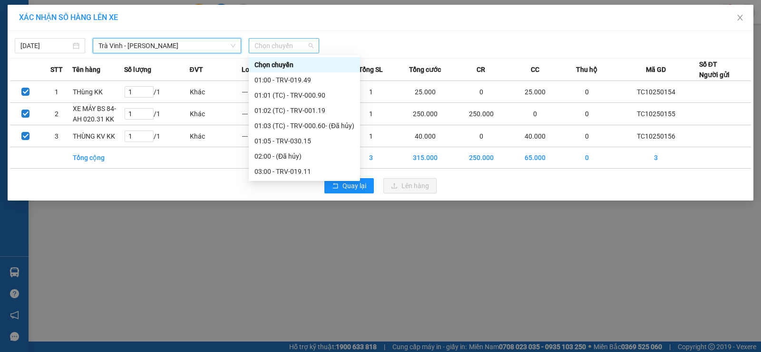
click at [303, 41] on span "Chọn chuyến" at bounding box center [284, 46] width 59 height 14
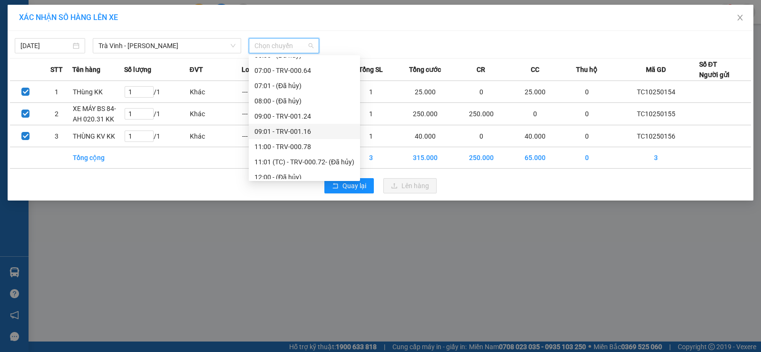
scroll to position [350, 0]
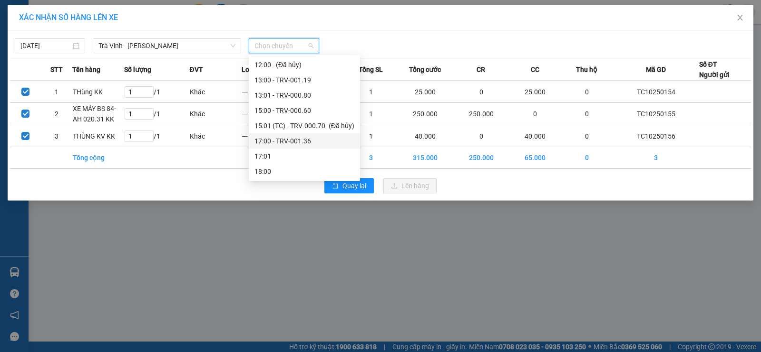
click at [289, 138] on div "17:00 - TRV-001.36" at bounding box center [305, 141] width 100 height 10
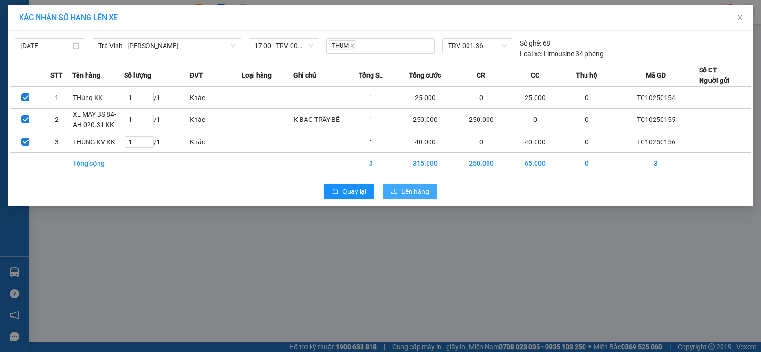
click at [399, 193] on button "Lên hàng" at bounding box center [410, 191] width 53 height 15
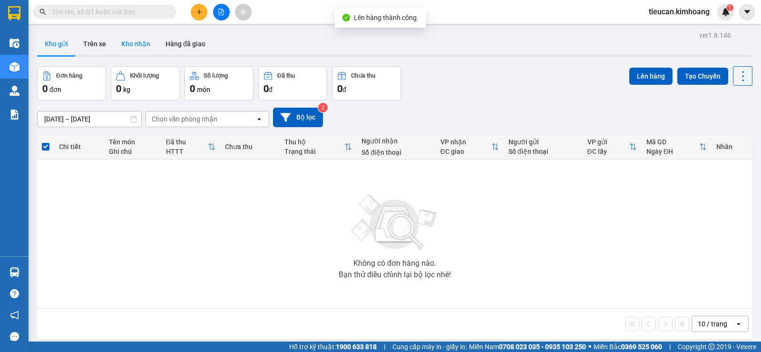
click at [140, 41] on button "Kho nhận" at bounding box center [136, 43] width 44 height 23
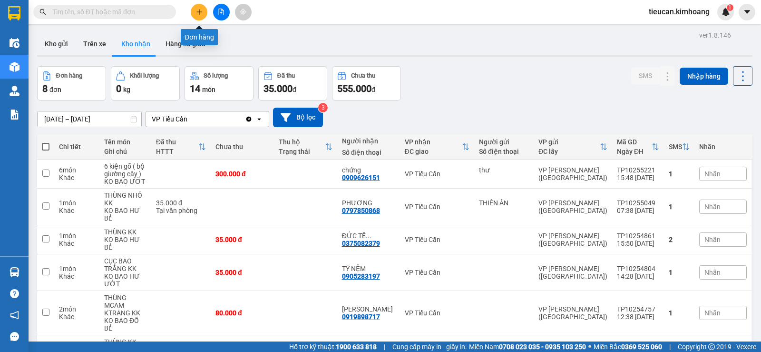
click at [197, 11] on icon "plus" at bounding box center [199, 12] width 7 height 7
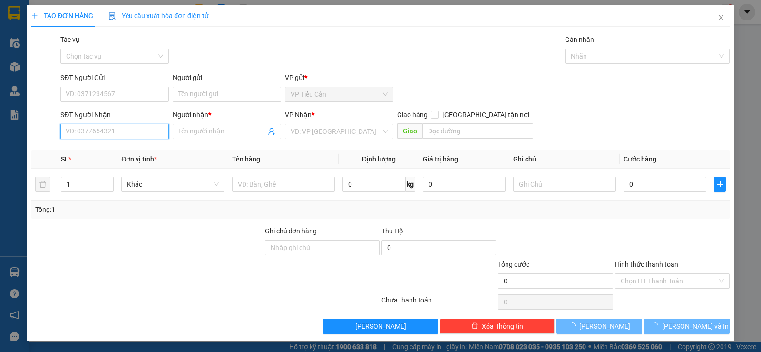
click at [118, 135] on input "SĐT Người Nhận" at bounding box center [114, 131] width 109 height 15
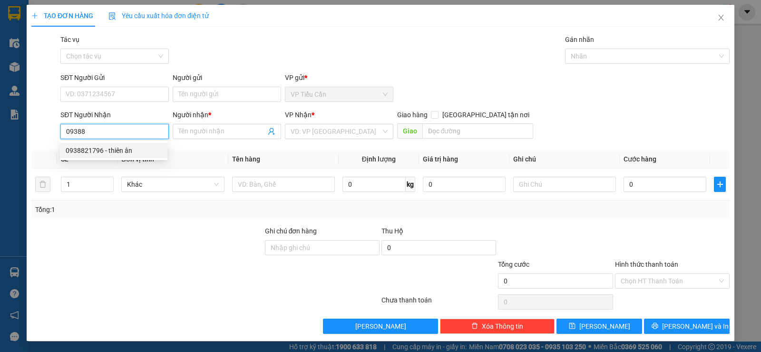
click at [97, 147] on div "0938821796 - thiên ân" at bounding box center [114, 150] width 96 height 10
type input "0938821796"
type input "[DEMOGRAPHIC_DATA]"
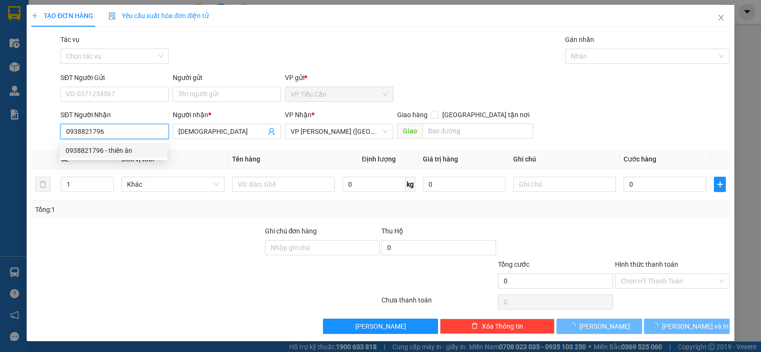
type input "35.000"
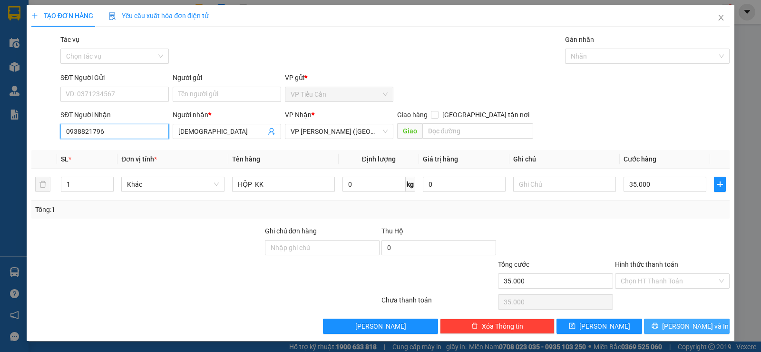
type input "0938821796"
click at [656, 326] on button "Lưu và In" at bounding box center [687, 325] width 86 height 15
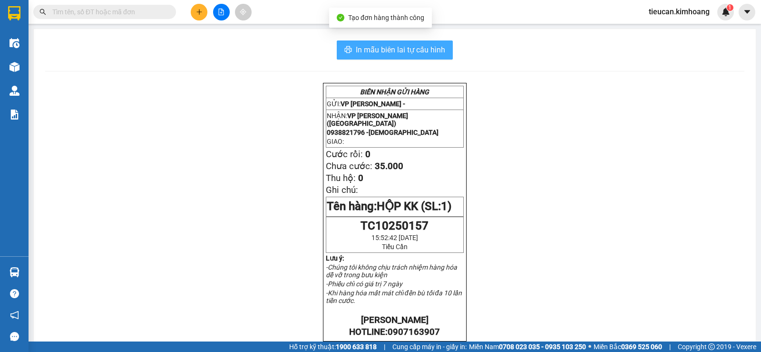
click at [439, 57] on button "In mẫu biên lai tự cấu hình" at bounding box center [395, 49] width 116 height 19
